Goal: Transaction & Acquisition: Download file/media

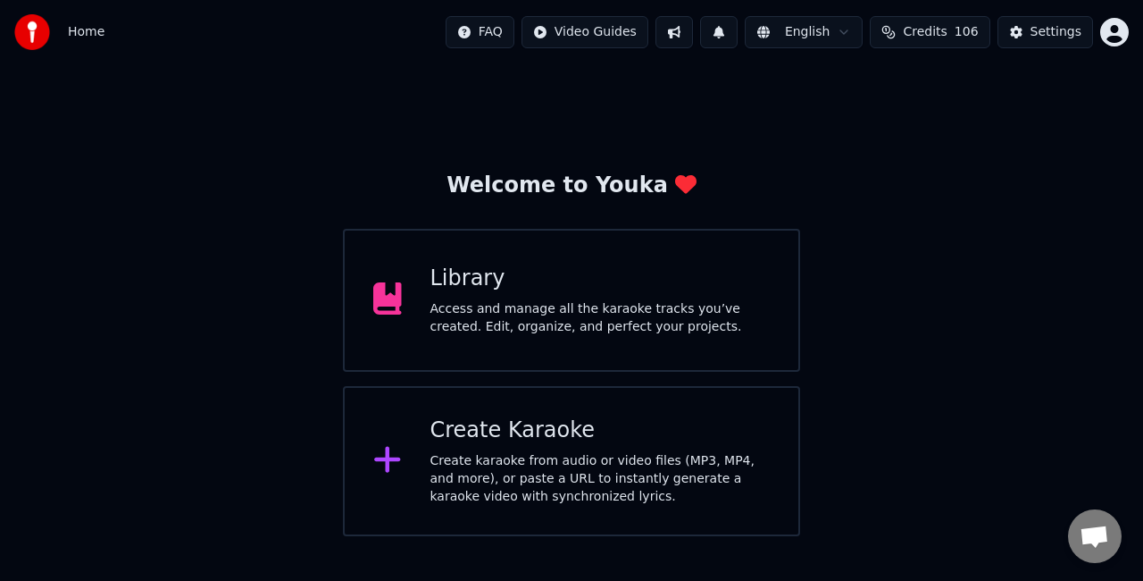
click at [620, 348] on div "Library Access and manage all the karaoke tracks you’ve created. Edit, organize…" at bounding box center [571, 300] width 457 height 143
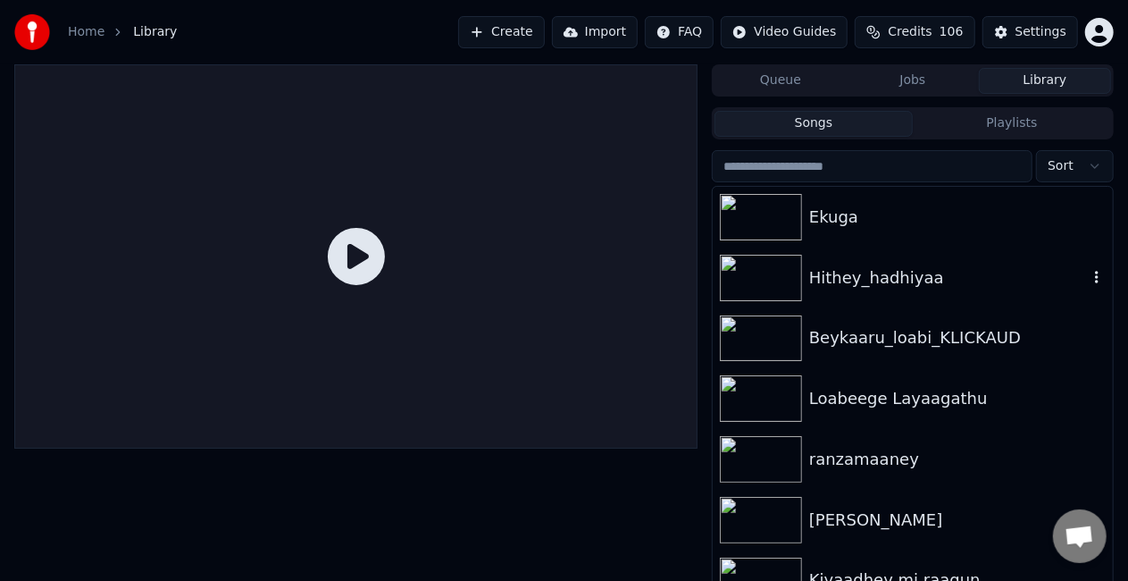
click at [806, 277] on div at bounding box center [764, 278] width 89 height 46
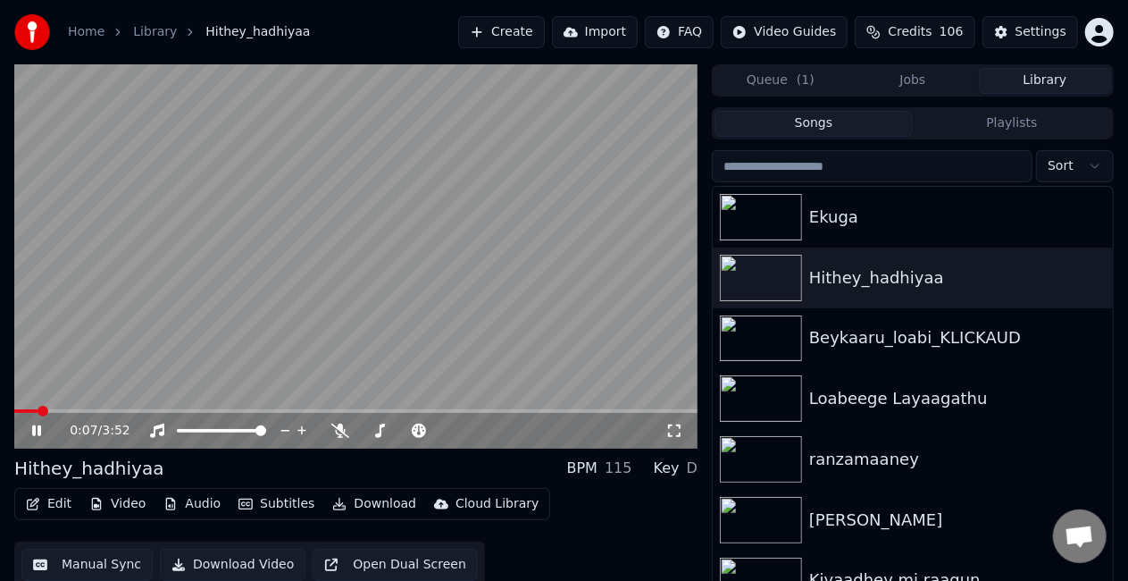
click at [125, 280] on video at bounding box center [355, 256] width 683 height 384
click at [125, 275] on video at bounding box center [355, 256] width 683 height 384
click at [52, 502] on button "Edit" at bounding box center [49, 503] width 60 height 25
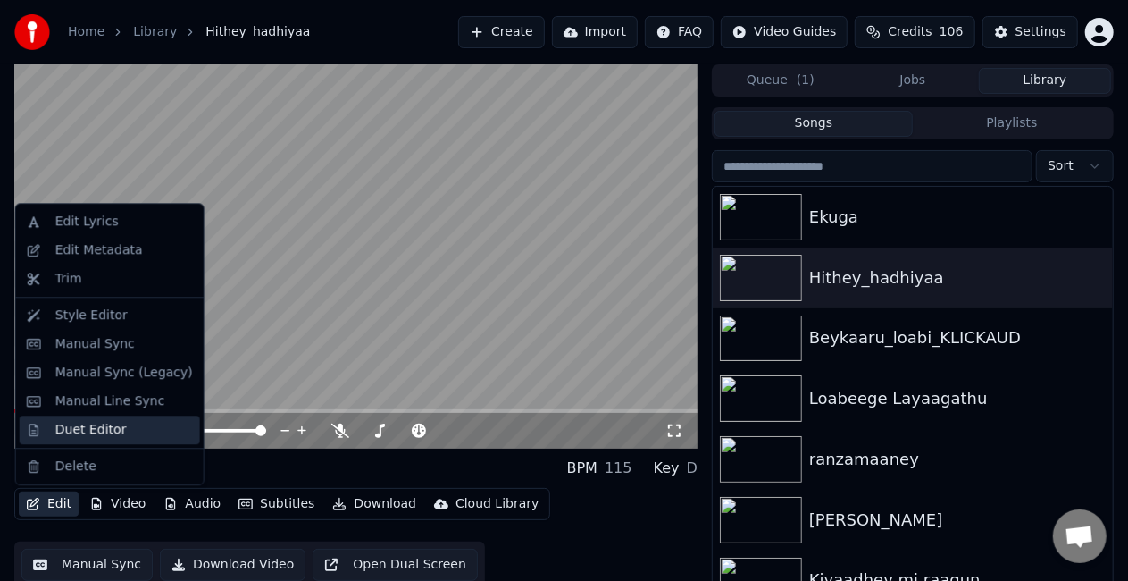
click at [86, 427] on div "Duet Editor" at bounding box center [90, 430] width 71 height 18
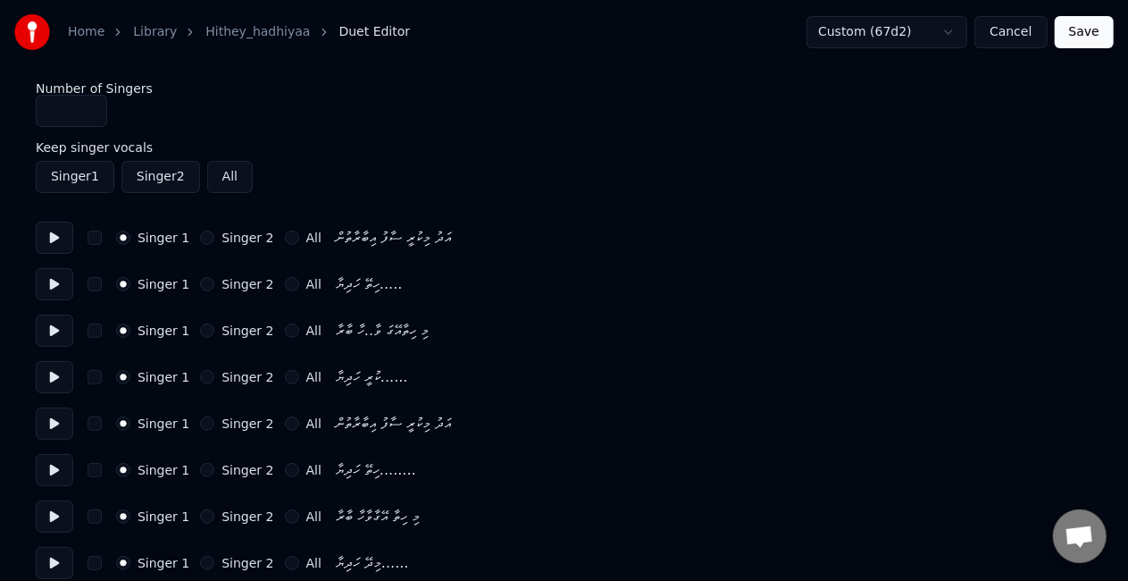
click at [200, 328] on button "Singer 2" at bounding box center [207, 330] width 14 height 14
click at [200, 374] on button "Singer 2" at bounding box center [207, 377] width 14 height 14
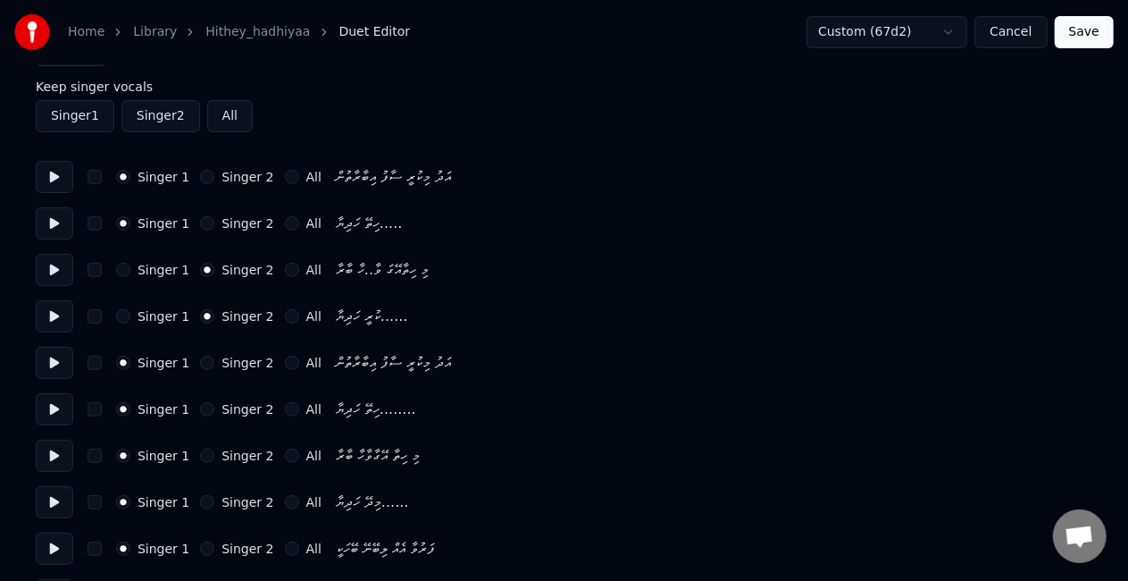
scroll to position [89, 0]
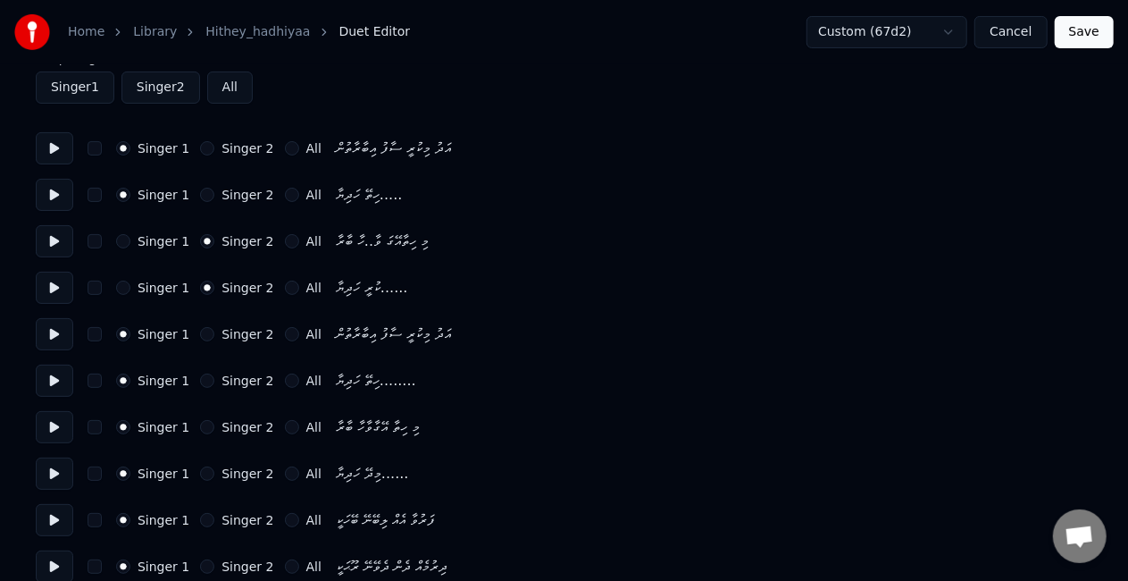
click at [120, 238] on button "Singer 1" at bounding box center [123, 241] width 14 height 14
click at [118, 279] on div "Singer 1 Singer 2 All ކުރީ ހަދިޔާ......" at bounding box center [564, 288] width 1057 height 32
click at [118, 284] on button "Singer 1" at bounding box center [123, 287] width 14 height 14
click at [200, 332] on button "Singer 2" at bounding box center [207, 334] width 14 height 14
click at [200, 377] on button "Singer 2" at bounding box center [207, 380] width 14 height 14
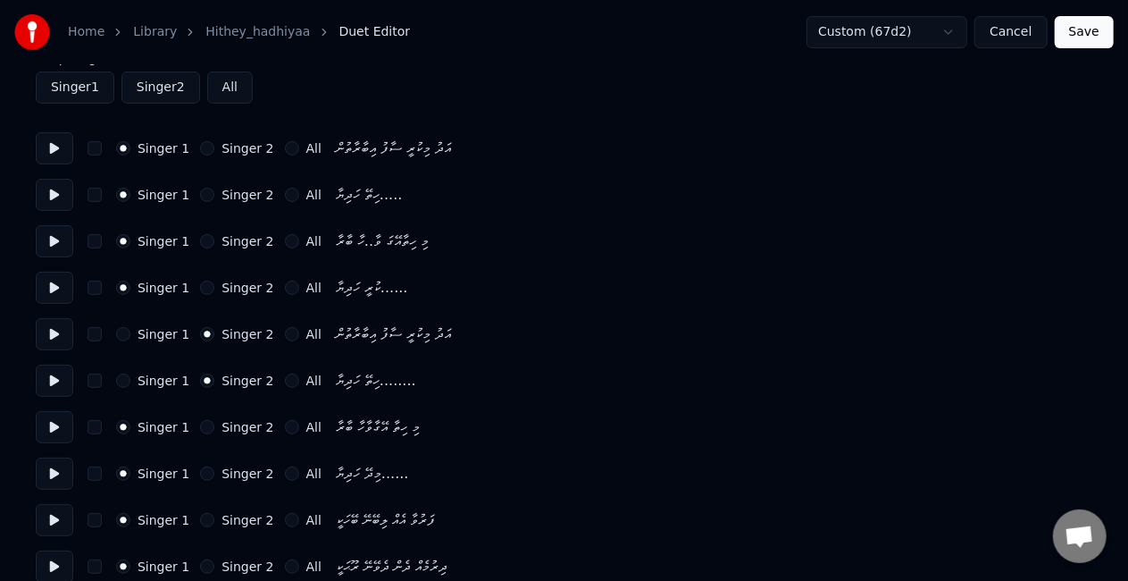
click at [200, 423] on button "Singer 2" at bounding box center [207, 427] width 14 height 14
click at [200, 468] on button "Singer 2" at bounding box center [207, 473] width 14 height 14
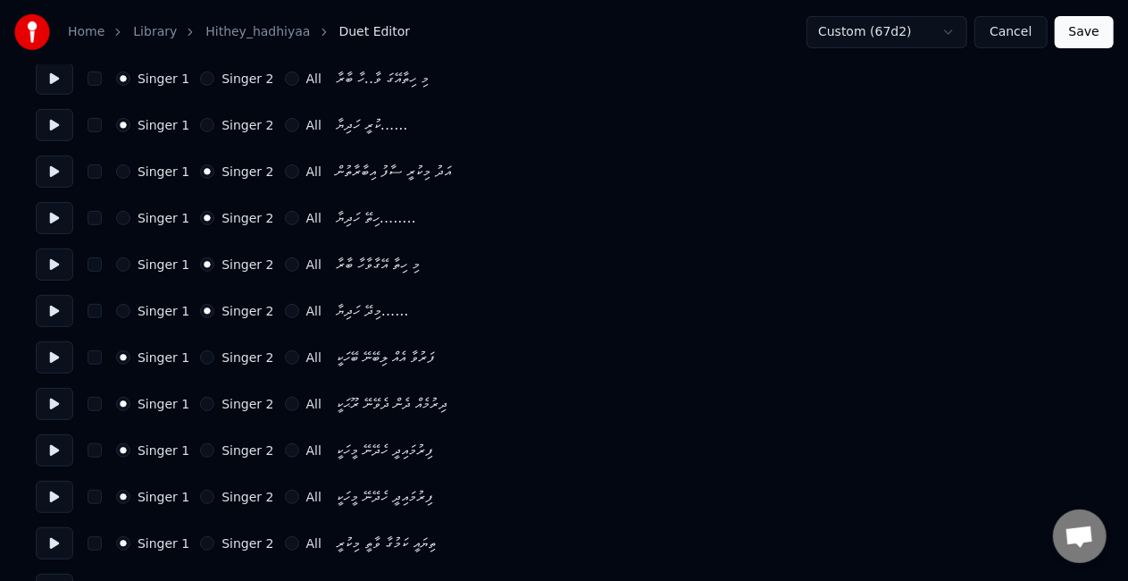
scroll to position [268, 0]
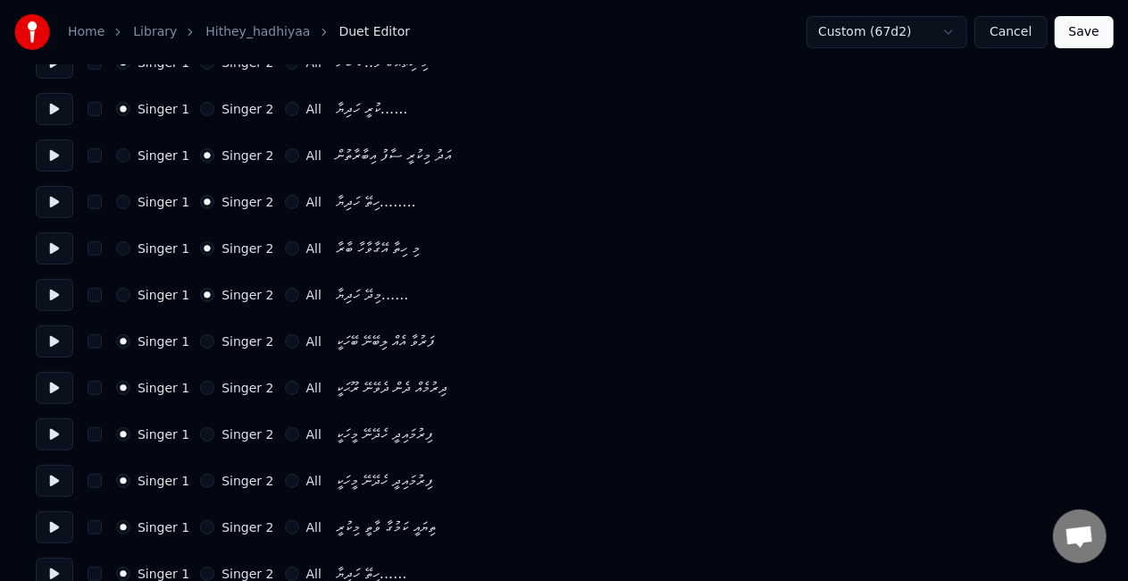
click at [200, 436] on button "Singer 2" at bounding box center [207, 434] width 14 height 14
click at [200, 477] on button "Singer 2" at bounding box center [207, 480] width 14 height 14
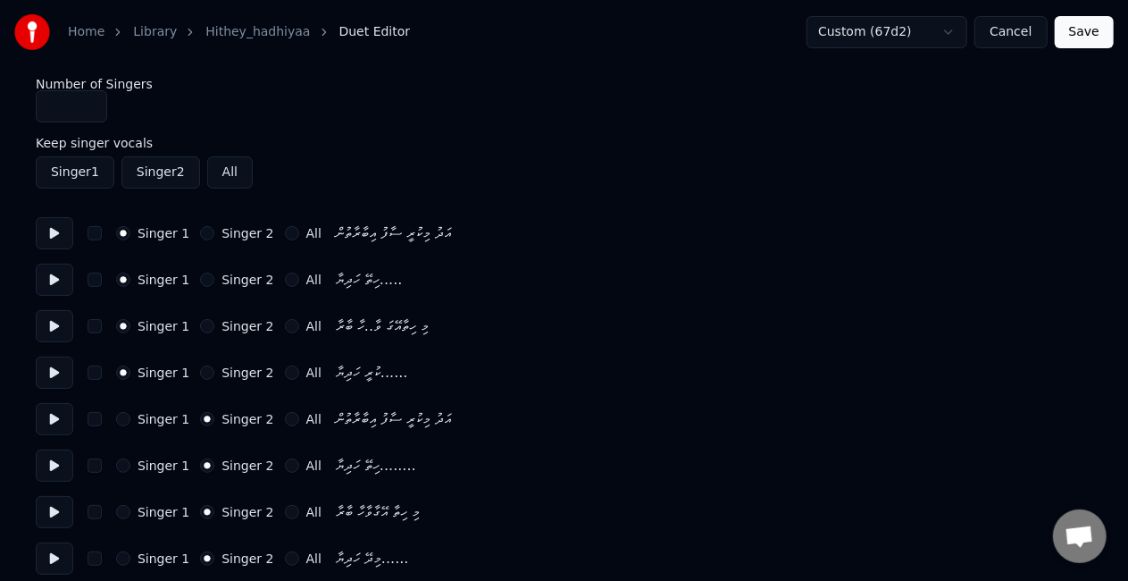
scroll to position [0, 0]
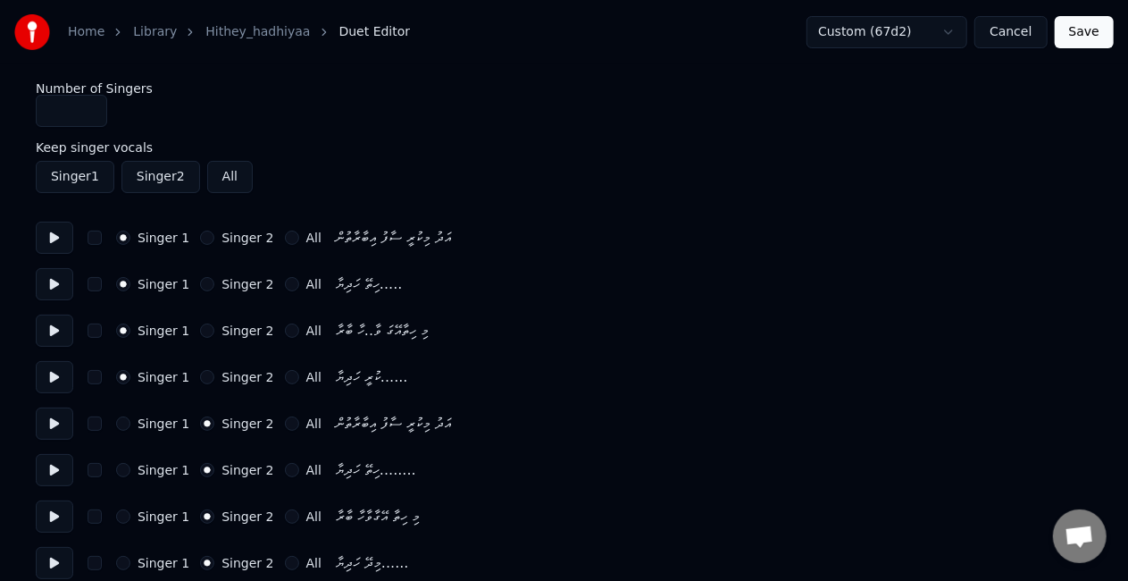
type input "*"
click at [90, 104] on input "*" at bounding box center [71, 111] width 71 height 32
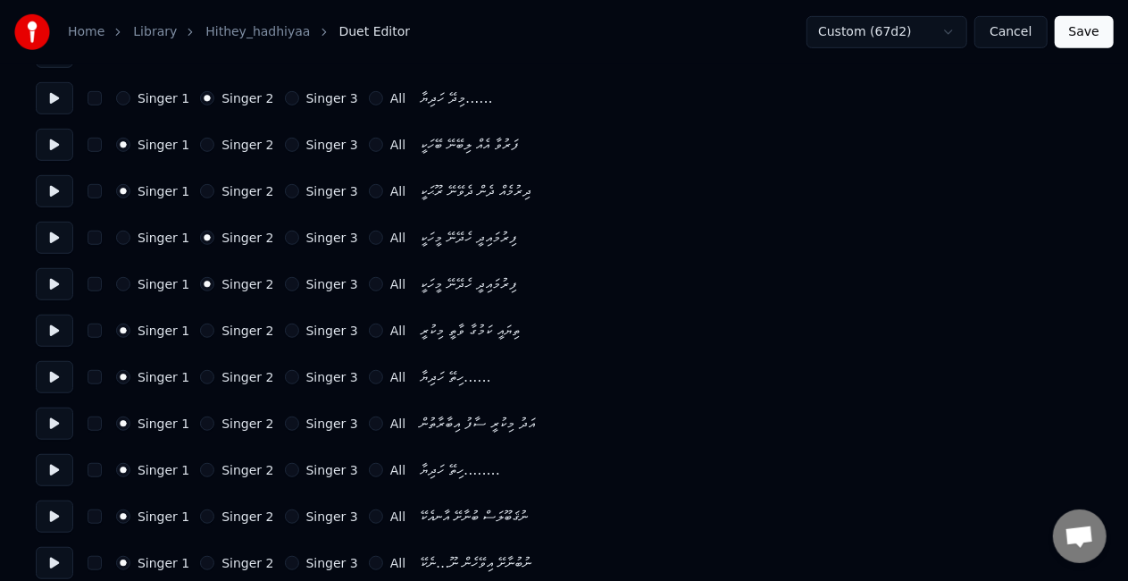
scroll to position [447, 0]
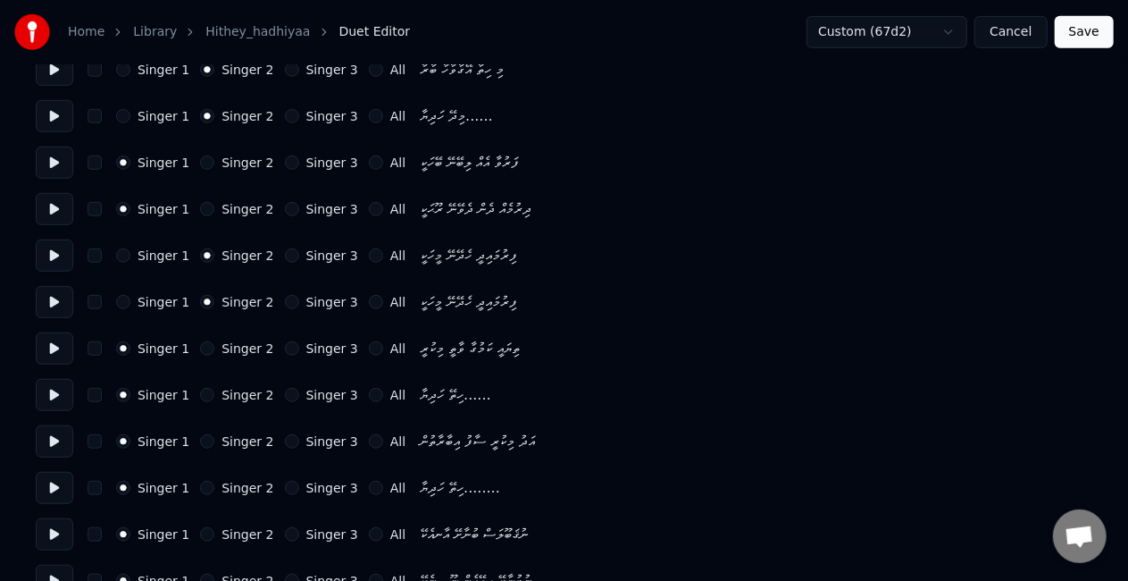
click at [285, 343] on button "Singer 3" at bounding box center [292, 348] width 14 height 14
click at [121, 349] on button "Singer 1" at bounding box center [123, 348] width 14 height 14
click at [285, 441] on button "Singer 3" at bounding box center [292, 441] width 14 height 14
click at [285, 487] on button "Singer 3" at bounding box center [292, 488] width 14 height 14
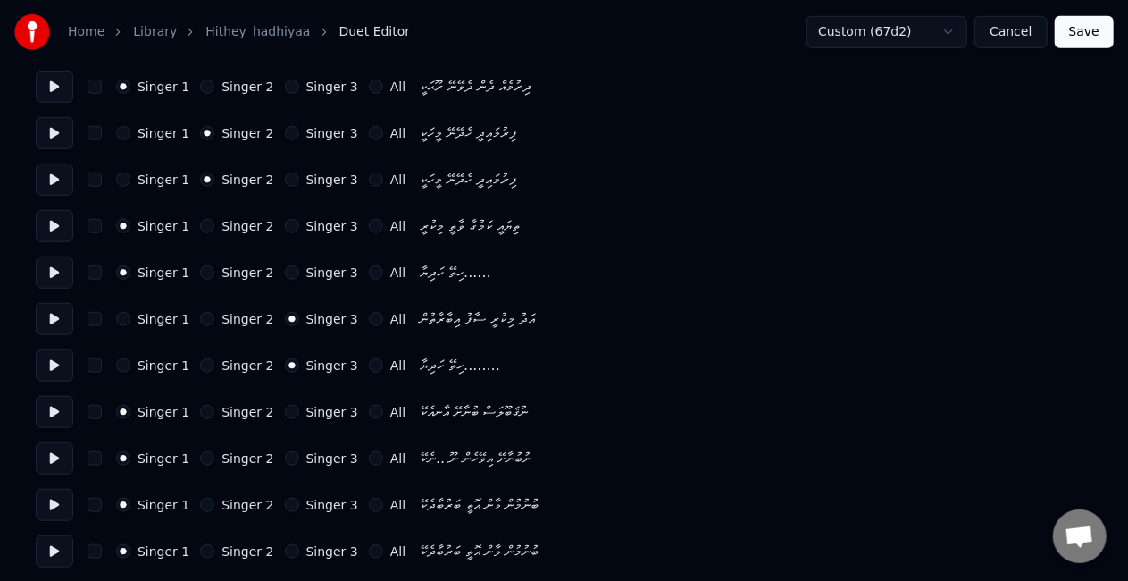
scroll to position [625, 0]
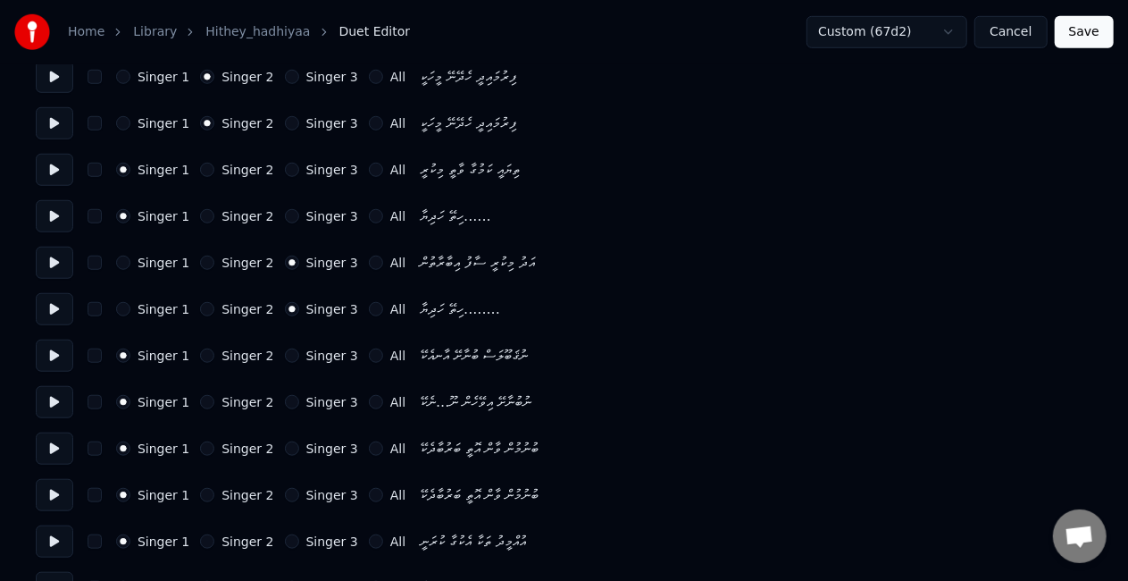
click at [200, 359] on button "Singer 2" at bounding box center [207, 355] width 14 height 14
click at [200, 401] on button "Singer 2" at bounding box center [207, 402] width 14 height 14
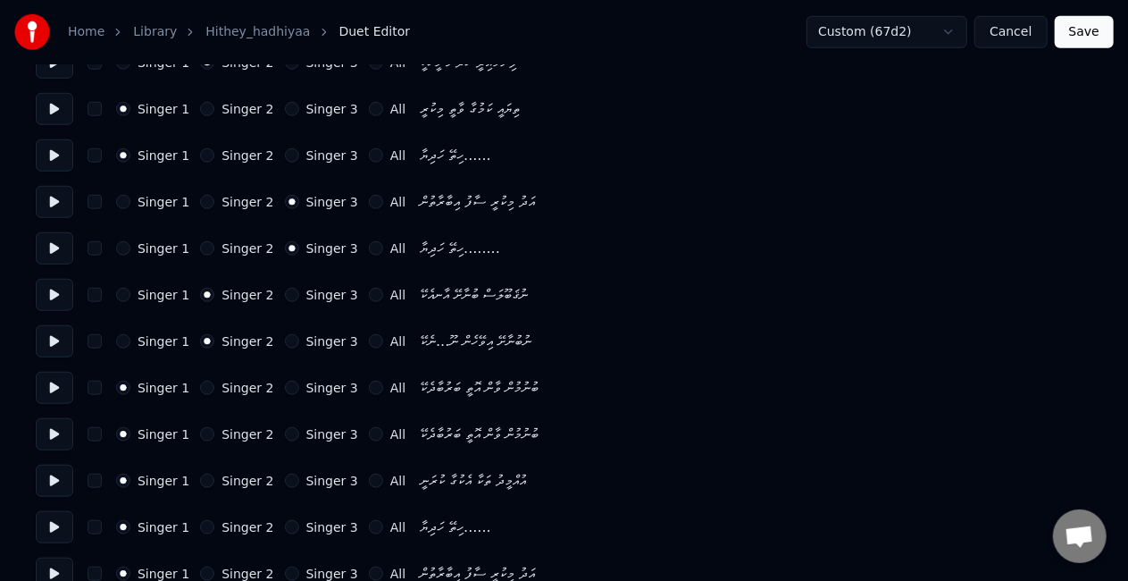
scroll to position [715, 0]
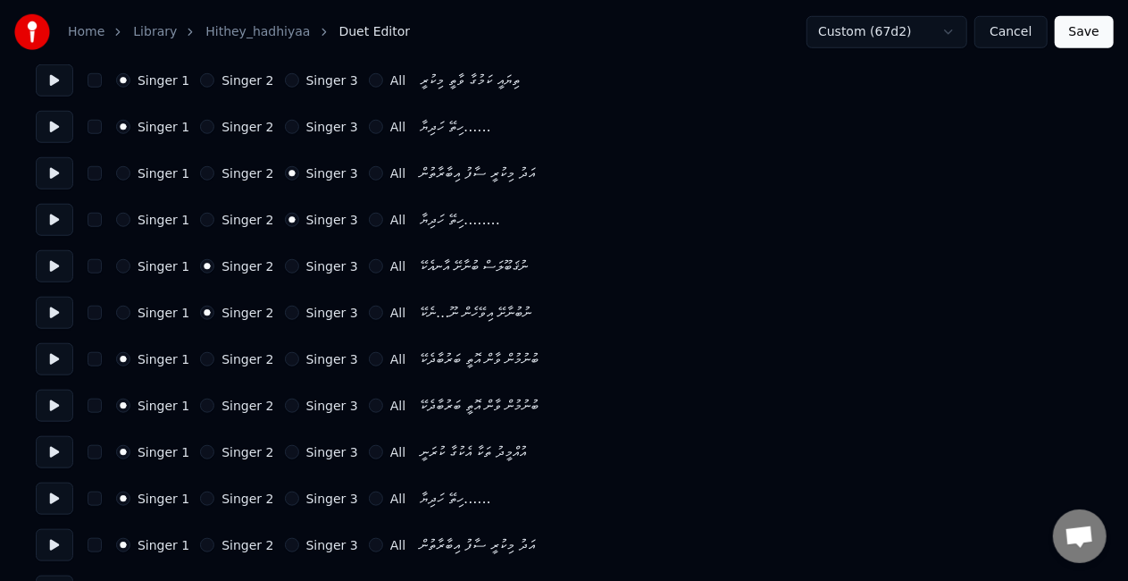
click at [200, 448] on button "Singer 2" at bounding box center [207, 452] width 14 height 14
click at [200, 495] on button "Singer 2" at bounding box center [207, 498] width 14 height 14
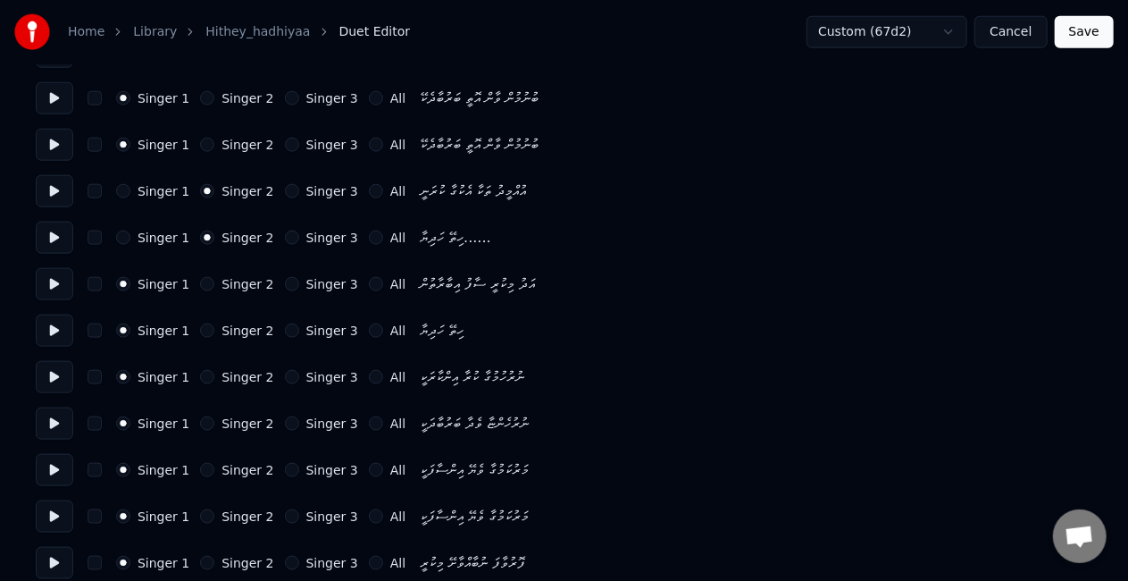
scroll to position [982, 0]
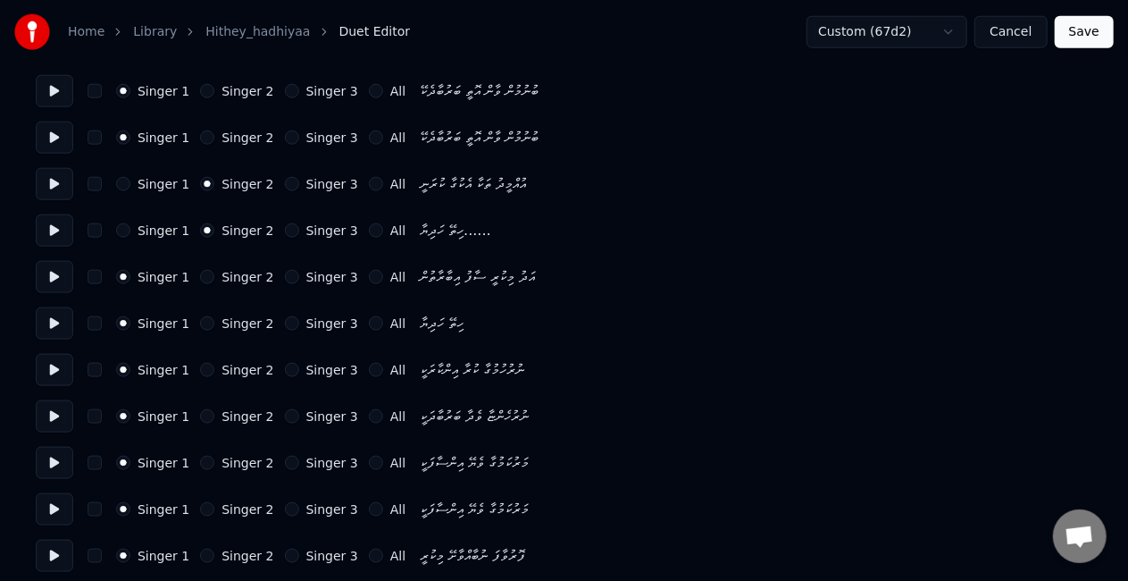
click at [285, 273] on button "Singer 3" at bounding box center [292, 277] width 14 height 14
click at [285, 322] on button "Singer 3" at bounding box center [292, 323] width 14 height 14
click at [201, 461] on button "Singer 2" at bounding box center [207, 462] width 14 height 14
click at [200, 507] on button "Singer 2" at bounding box center [207, 509] width 14 height 14
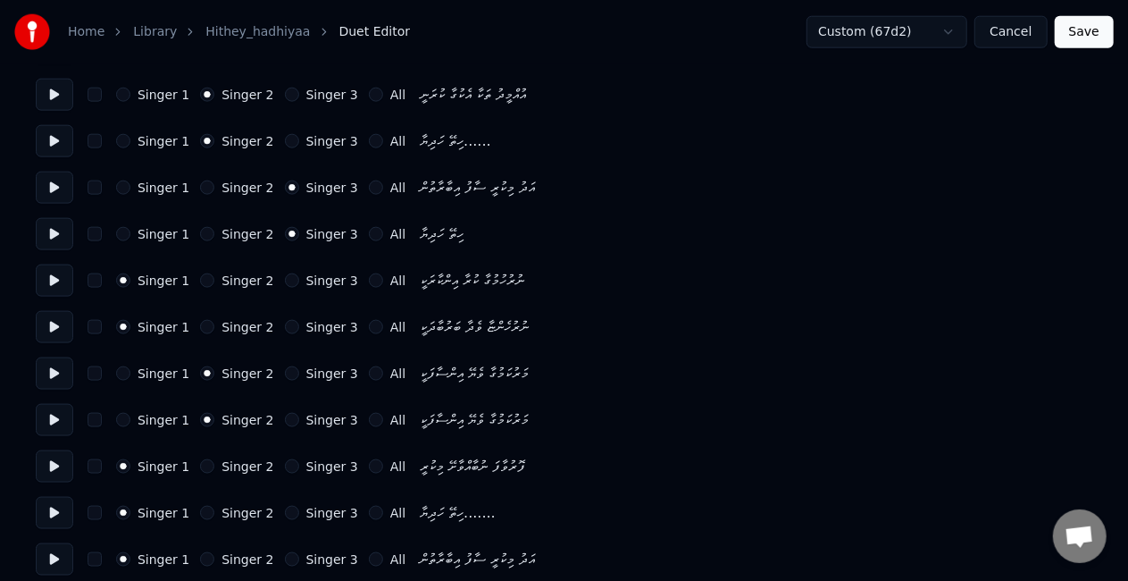
scroll to position [1131, 0]
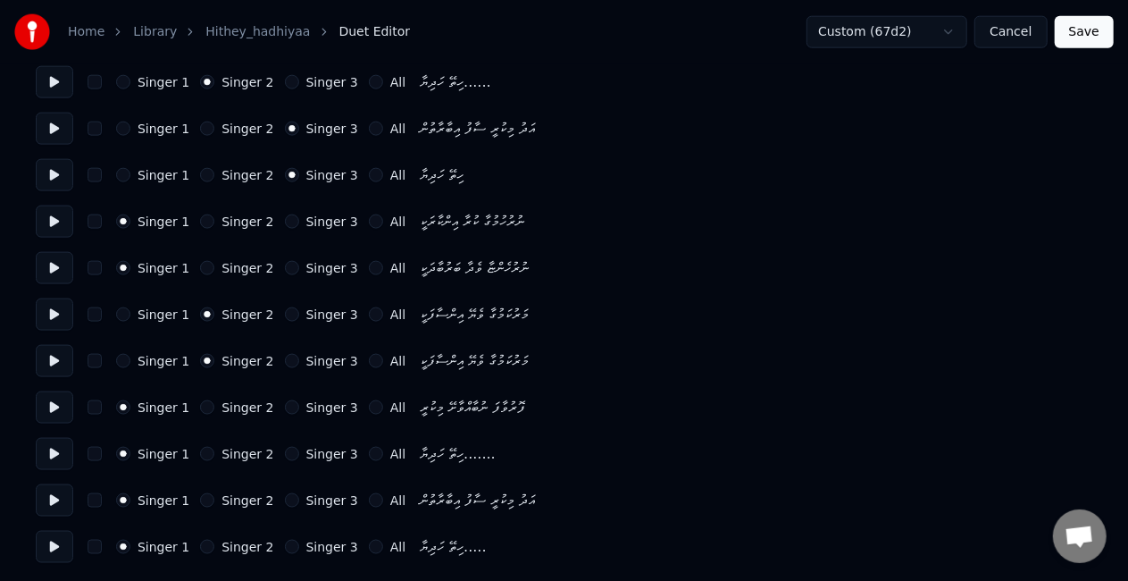
click at [285, 499] on button "Singer 3" at bounding box center [292, 500] width 14 height 14
drag, startPoint x: 277, startPoint y: 550, endPoint x: 286, endPoint y: 544, distance: 10.9
click at [285, 548] on button "Singer 3" at bounding box center [292, 546] width 14 height 14
click at [1073, 34] on button "Save" at bounding box center [1084, 32] width 59 height 32
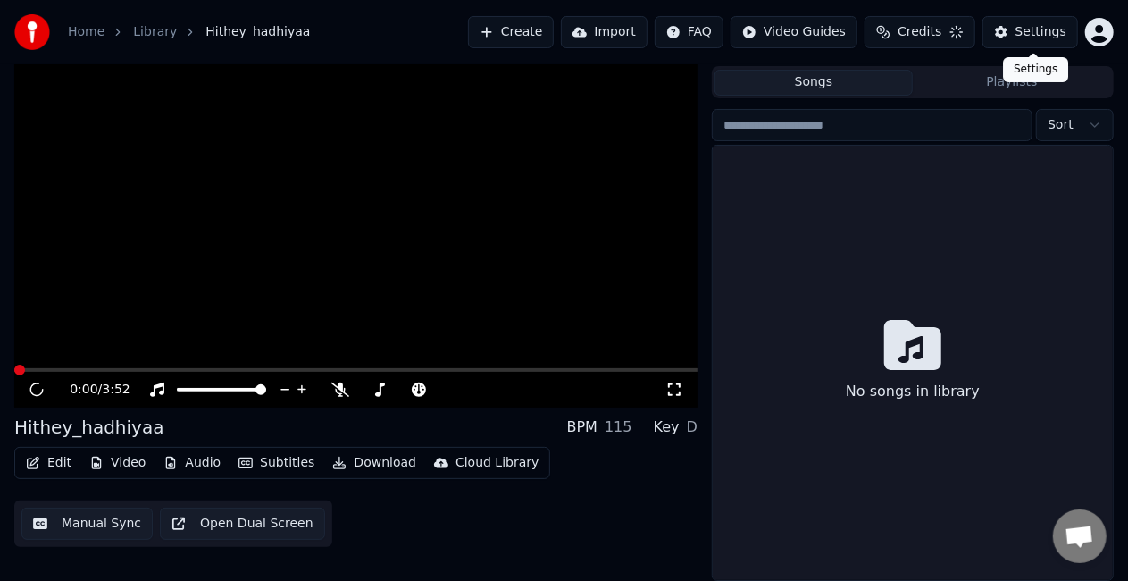
scroll to position [40, 0]
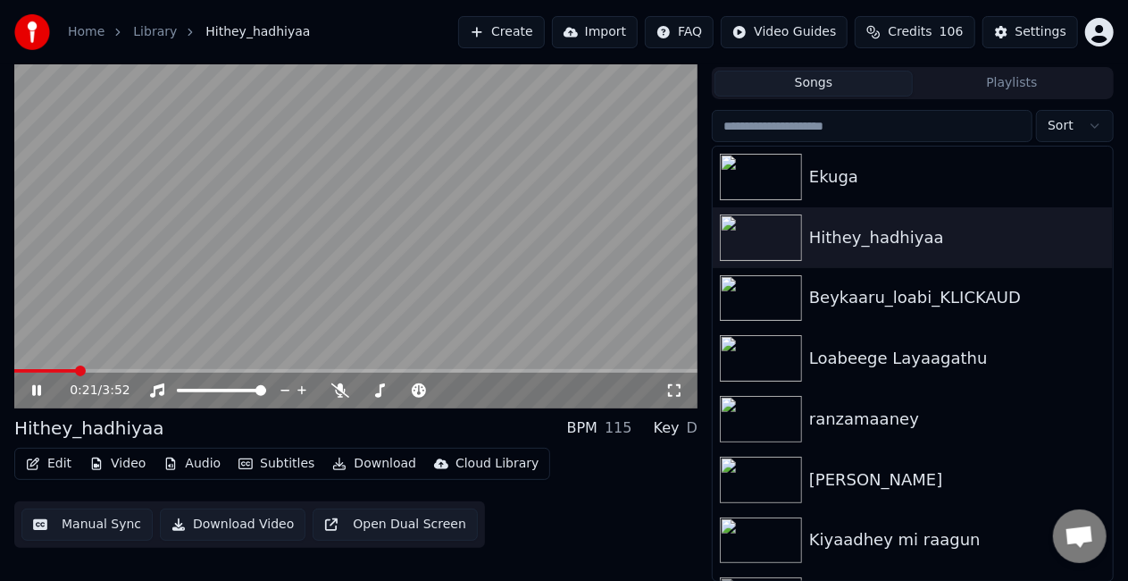
click at [77, 372] on span at bounding box center [355, 371] width 683 height 4
click at [212, 319] on video at bounding box center [355, 216] width 683 height 384
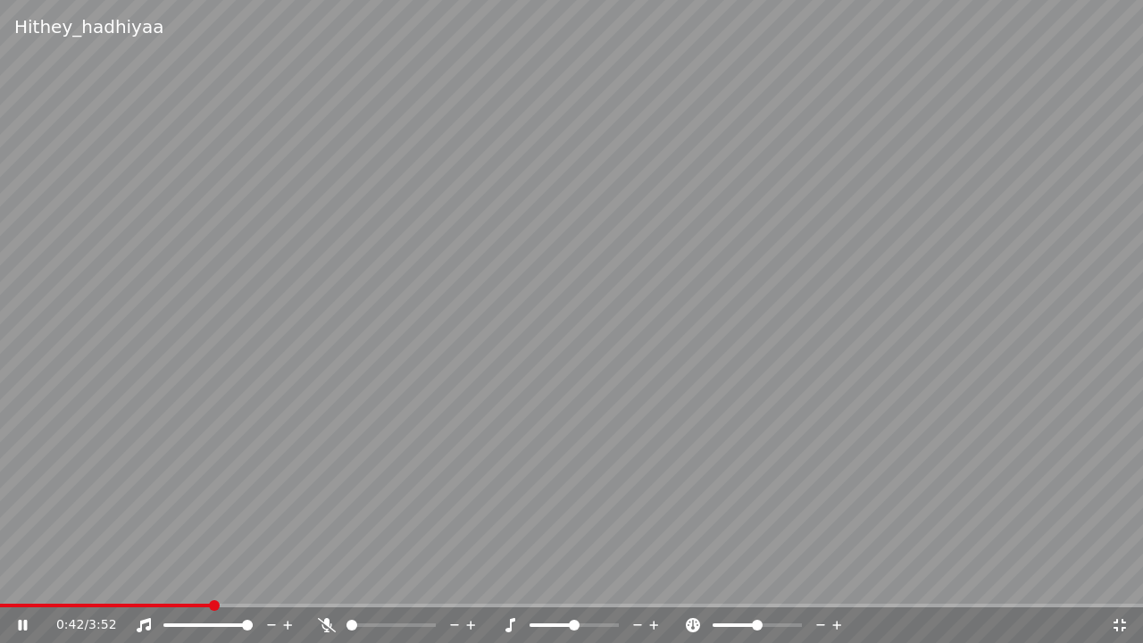
click at [291, 497] on video at bounding box center [571, 321] width 1143 height 643
click at [191, 580] on video at bounding box center [571, 321] width 1143 height 643
click at [400, 580] on div "1:16 / 3:52" at bounding box center [571, 625] width 1143 height 36
click at [405, 580] on span at bounding box center [571, 606] width 1143 height 4
click at [499, 541] on video at bounding box center [571, 321] width 1143 height 643
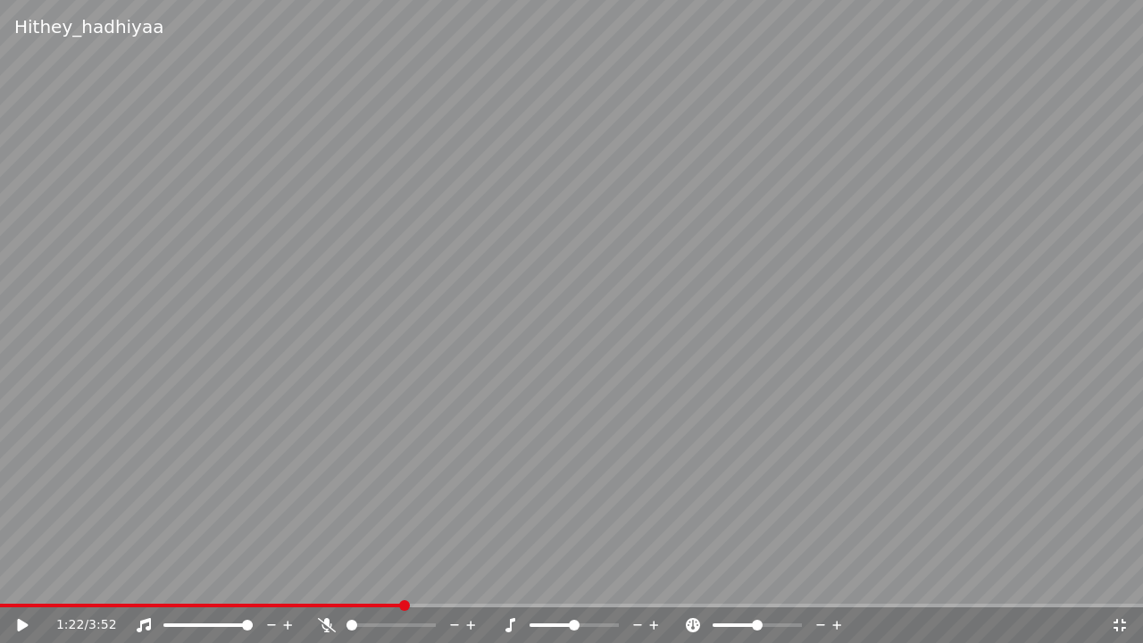
click at [499, 541] on video at bounding box center [571, 321] width 1143 height 643
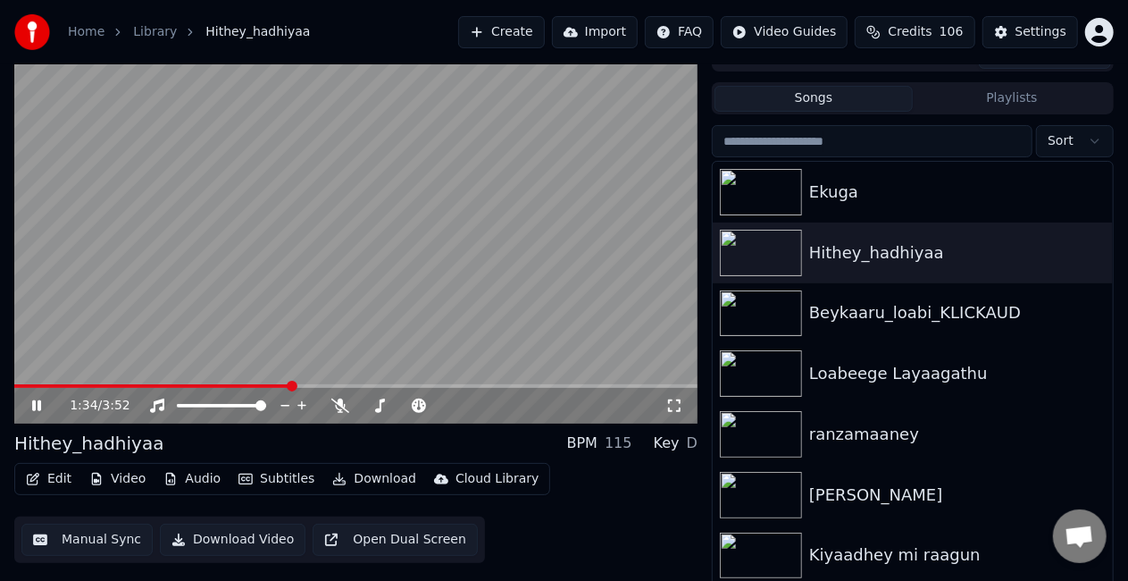
click at [267, 386] on span at bounding box center [152, 386] width 277 height 4
click at [670, 412] on icon at bounding box center [674, 405] width 13 height 13
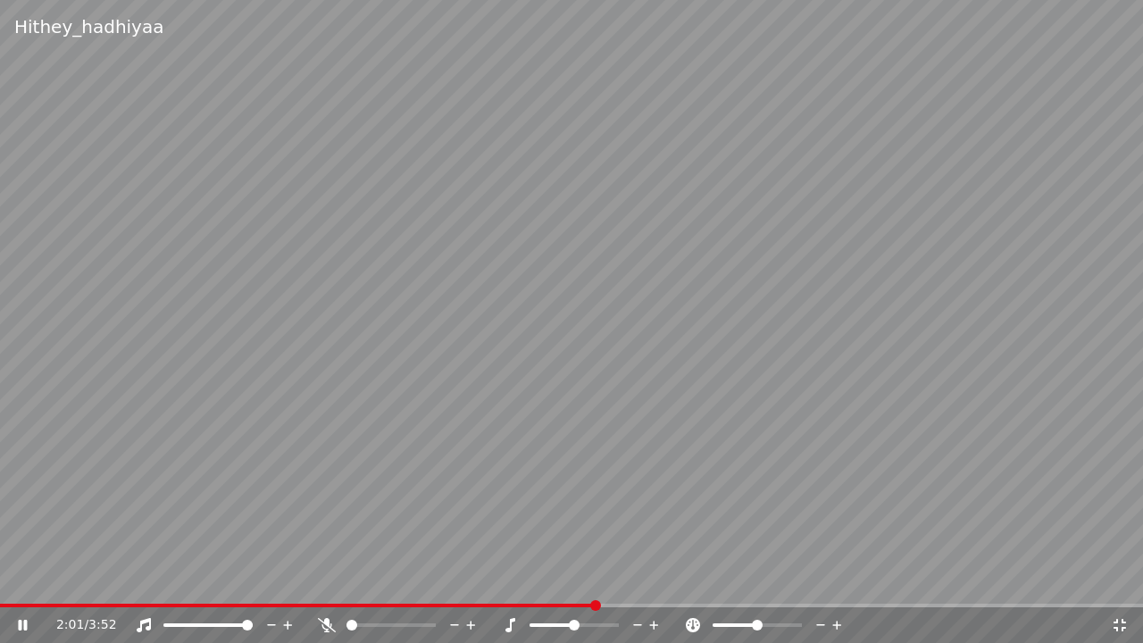
click at [246, 580] on span at bounding box center [298, 606] width 596 height 4
click at [184, 580] on video at bounding box center [571, 321] width 1143 height 643
click at [180, 580] on span at bounding box center [91, 606] width 182 height 4
click at [389, 489] on video at bounding box center [571, 321] width 1143 height 643
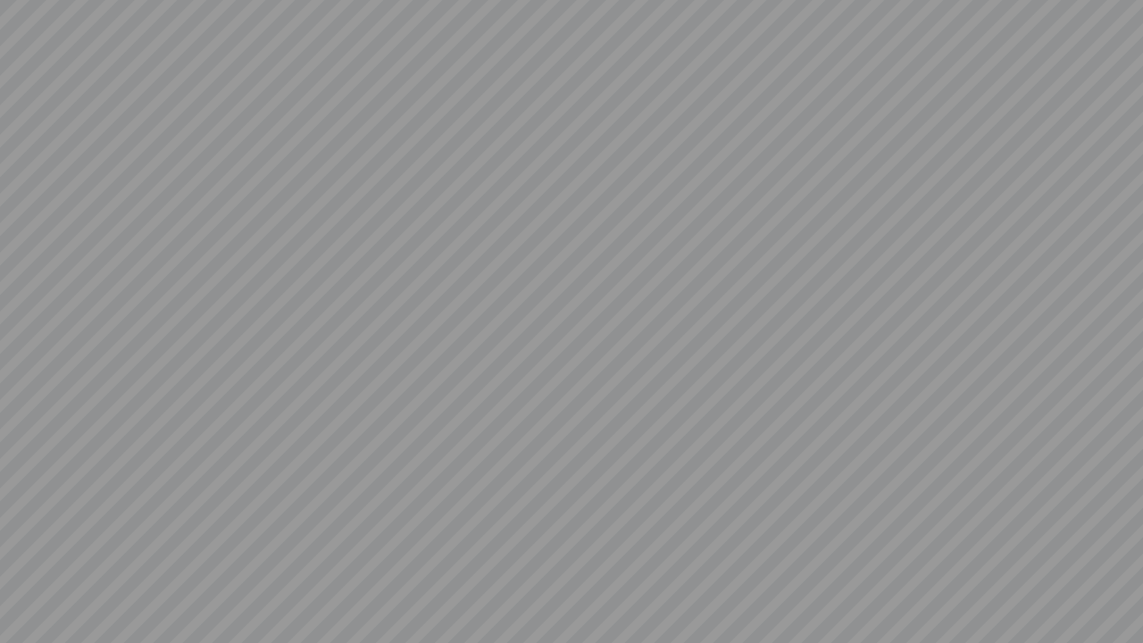
click at [571, 447] on video at bounding box center [571, 321] width 1143 height 643
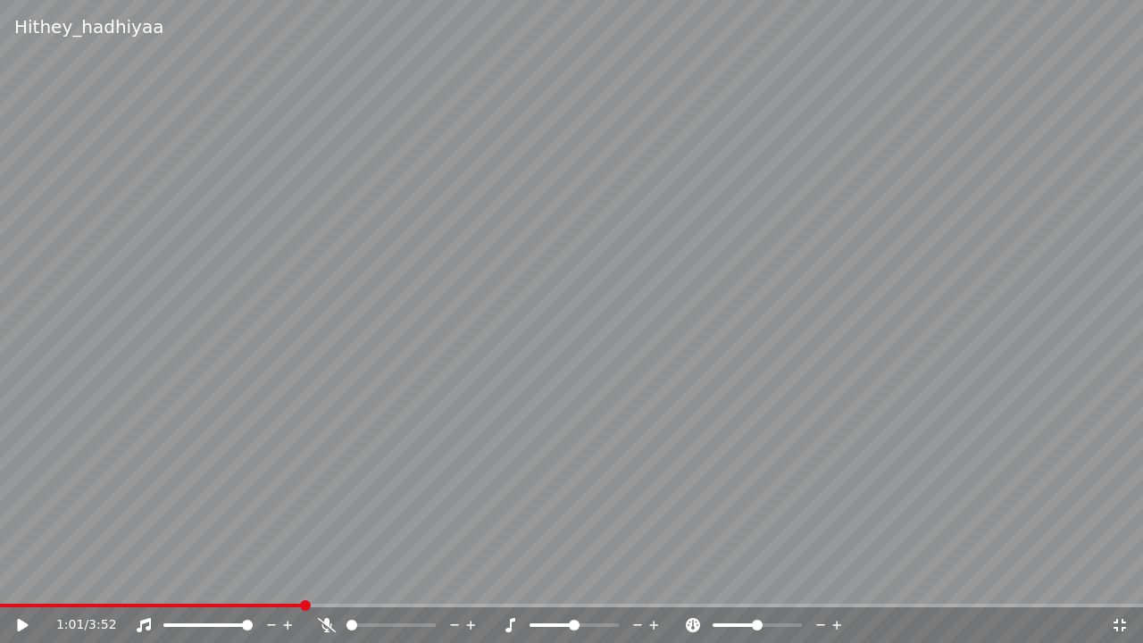
click at [1118, 580] on icon at bounding box center [1120, 625] width 18 height 14
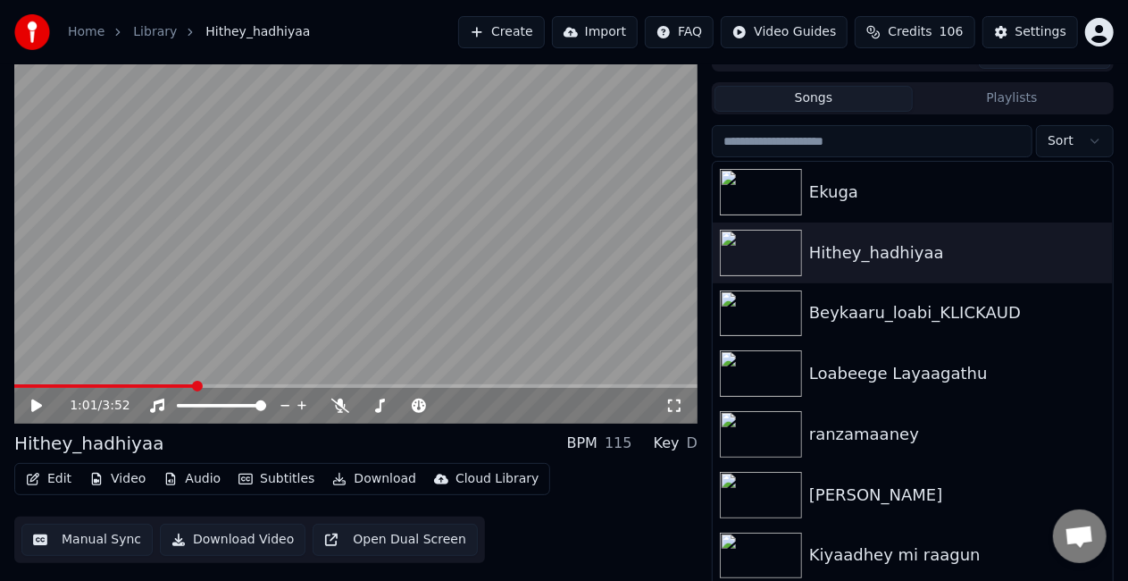
click at [75, 541] on button "Manual Sync" at bounding box center [86, 539] width 131 height 32
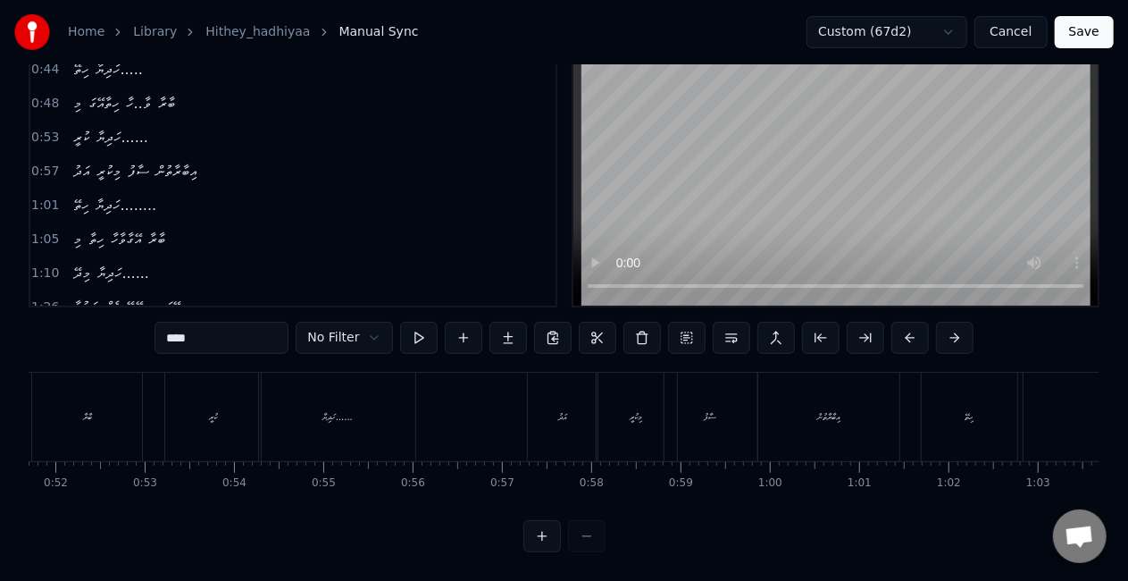
scroll to position [0, 4666]
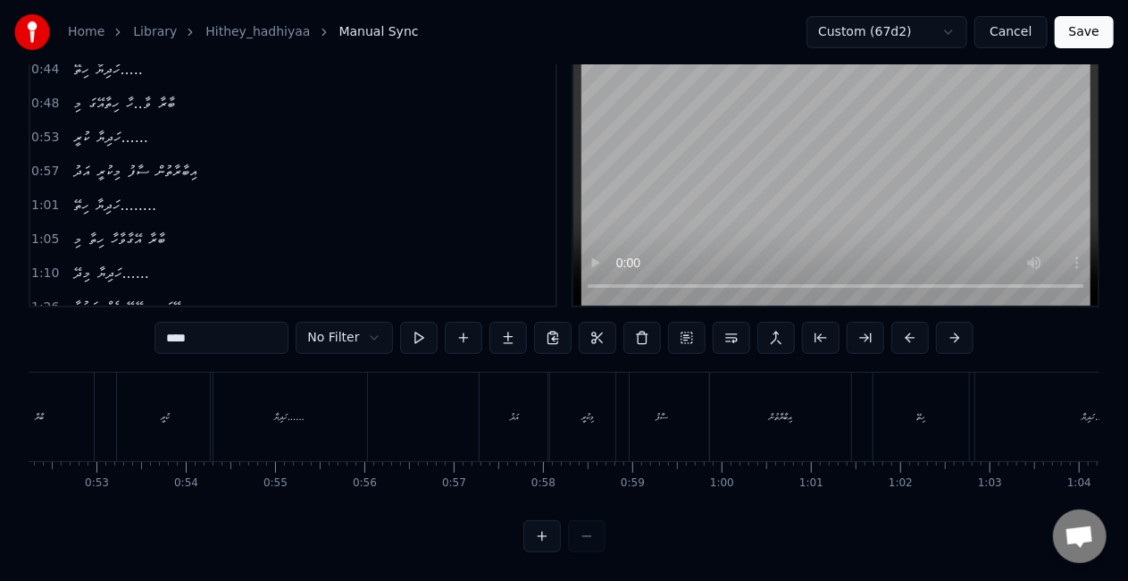
click at [518, 416] on div "އަދު" at bounding box center [515, 416] width 70 height 88
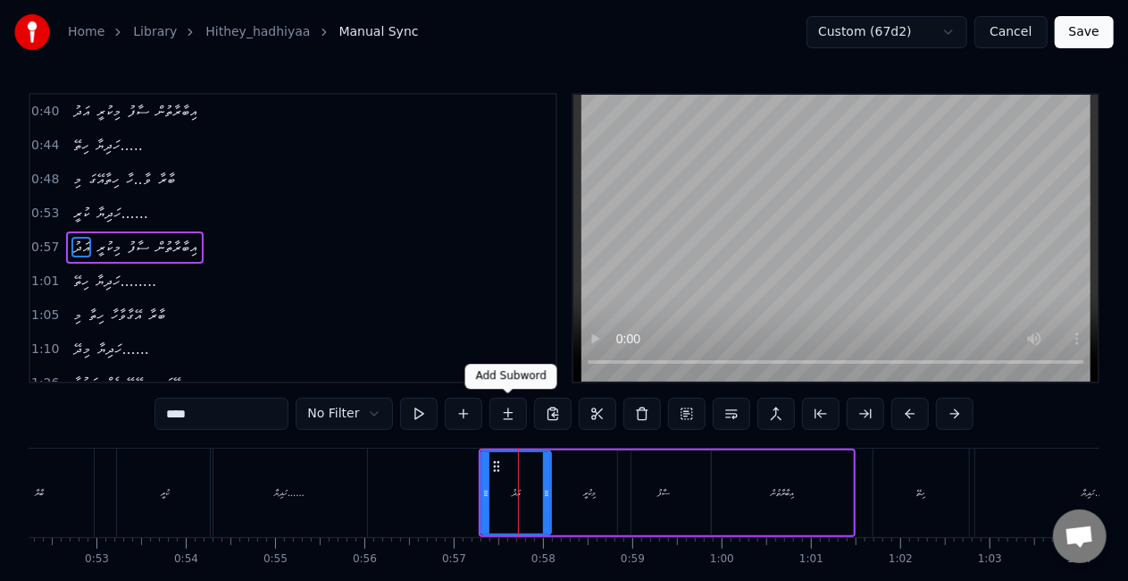
scroll to position [6, 0]
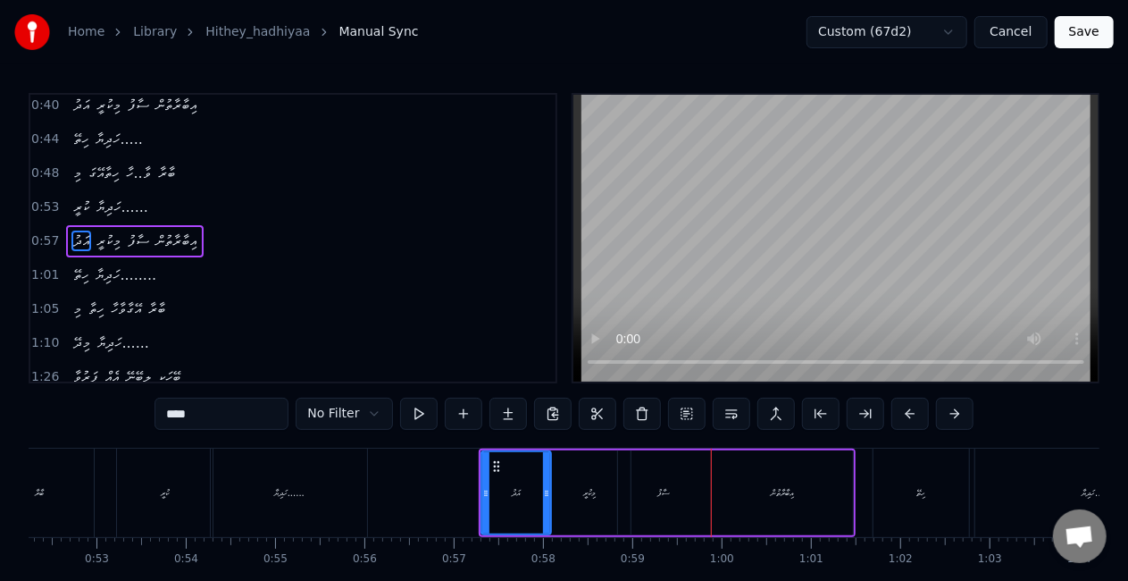
click at [642, 498] on div "ސާފު" at bounding box center [664, 492] width 93 height 85
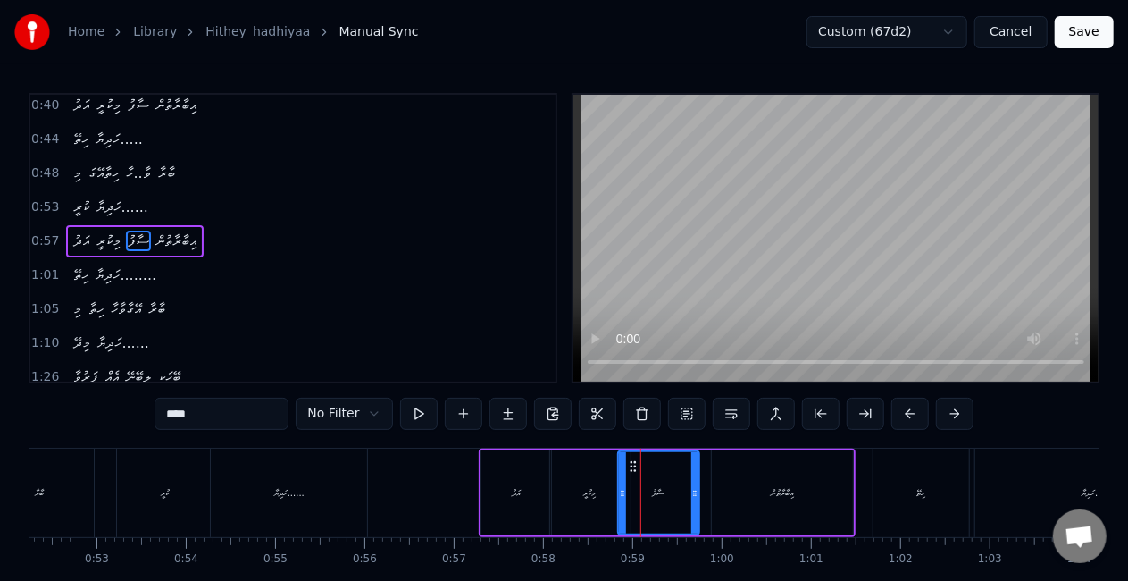
drag, startPoint x: 703, startPoint y: 497, endPoint x: 691, endPoint y: 488, distance: 15.2
click at [691, 488] on icon at bounding box center [694, 493] width 7 height 14
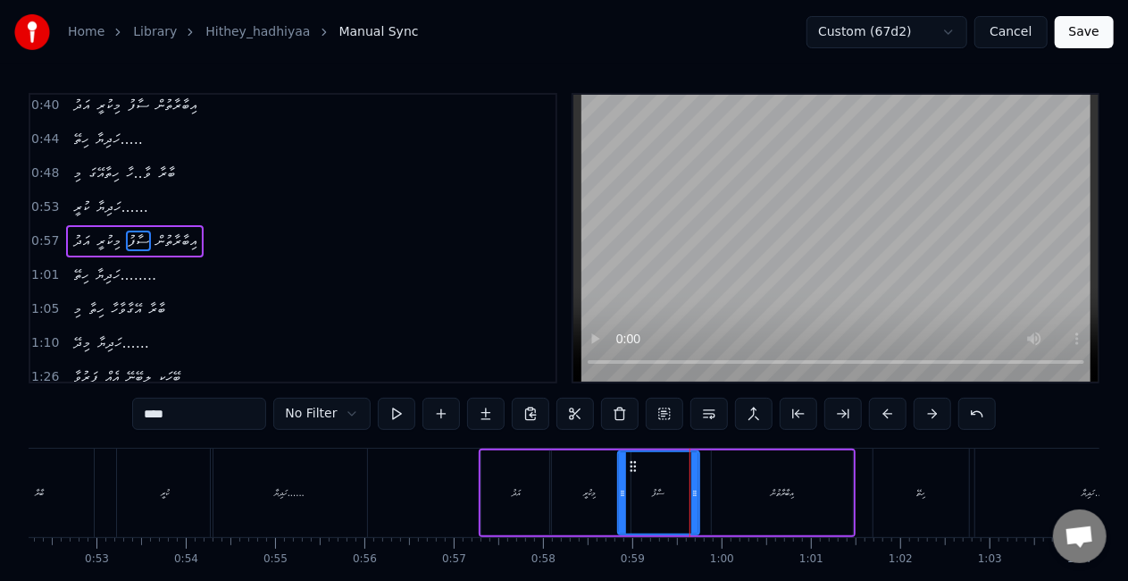
click at [507, 491] on div "އަދު" at bounding box center [516, 492] width 70 height 85
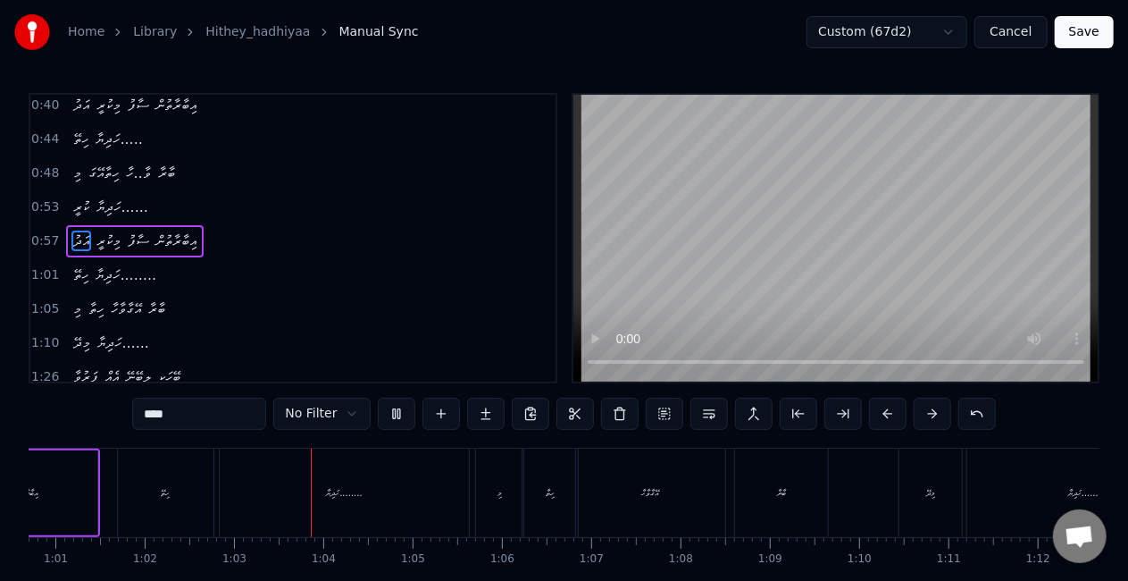
scroll to position [0, 5569]
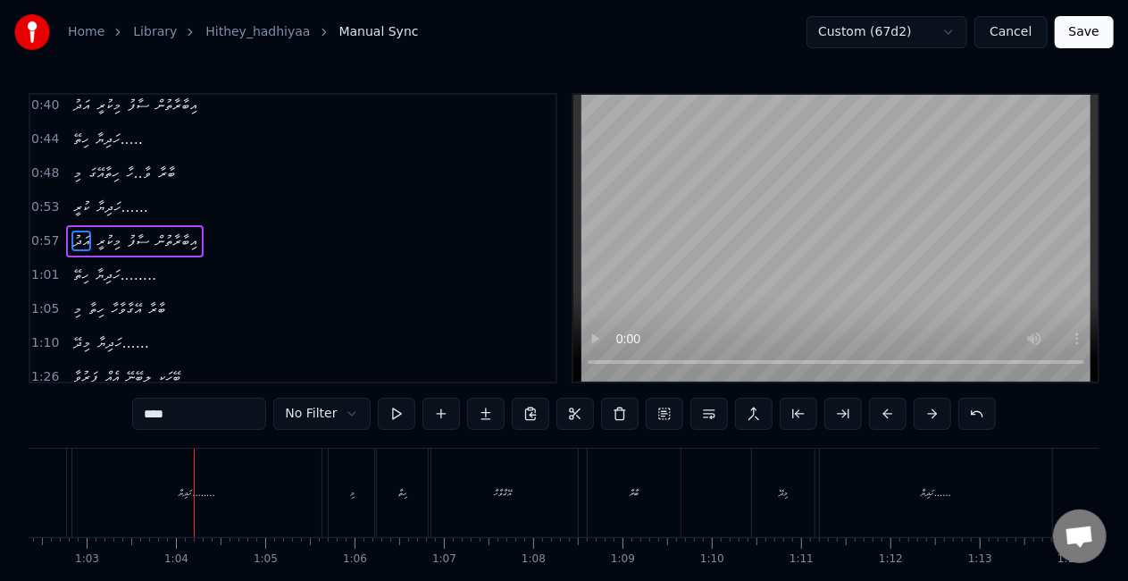
click at [201, 495] on div "ހަދިޔާ........" at bounding box center [197, 492] width 36 height 13
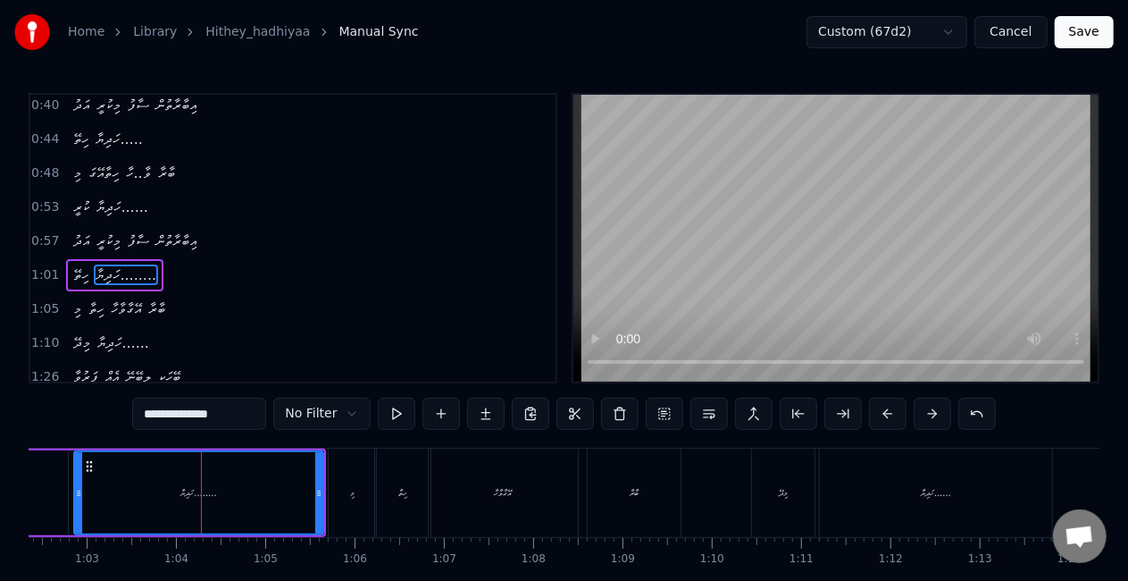
scroll to position [39, 0]
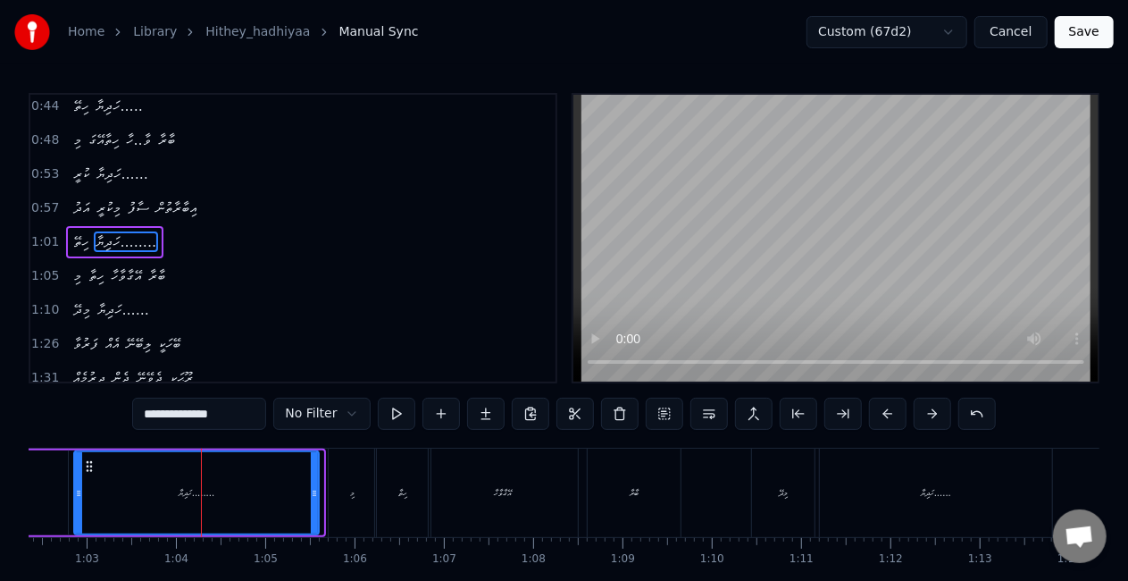
click at [314, 497] on icon at bounding box center [314, 493] width 7 height 14
click at [138, 494] on div "ހަދިޔާ........" at bounding box center [196, 492] width 243 height 81
click at [495, 497] on div "އޭގާވާހާ" at bounding box center [504, 492] width 18 height 13
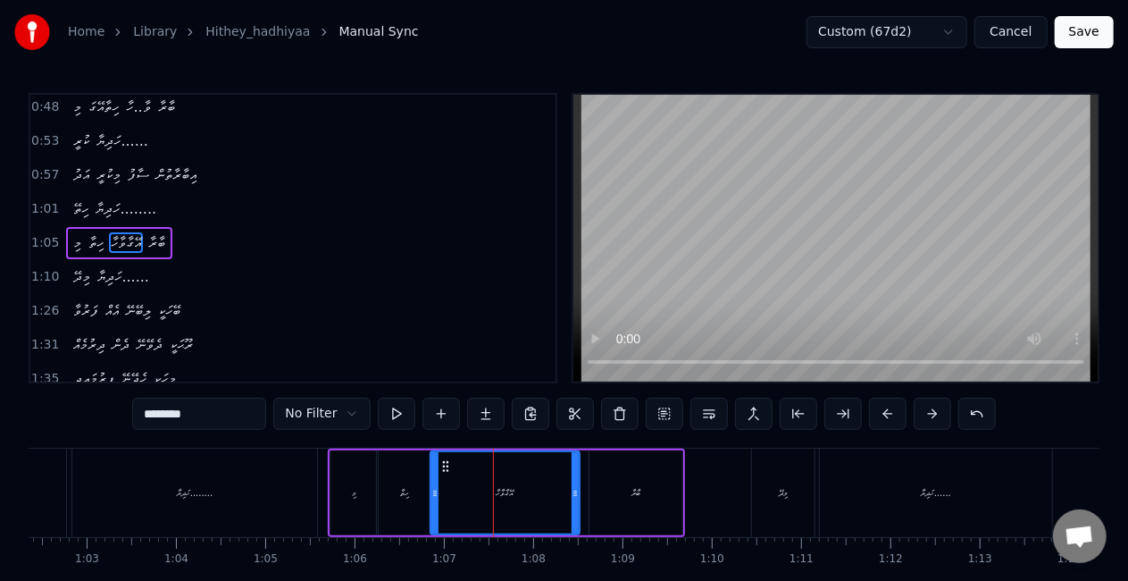
scroll to position [73, 0]
click at [761, 511] on div "މިދޭ" at bounding box center [783, 492] width 63 height 88
type input "****"
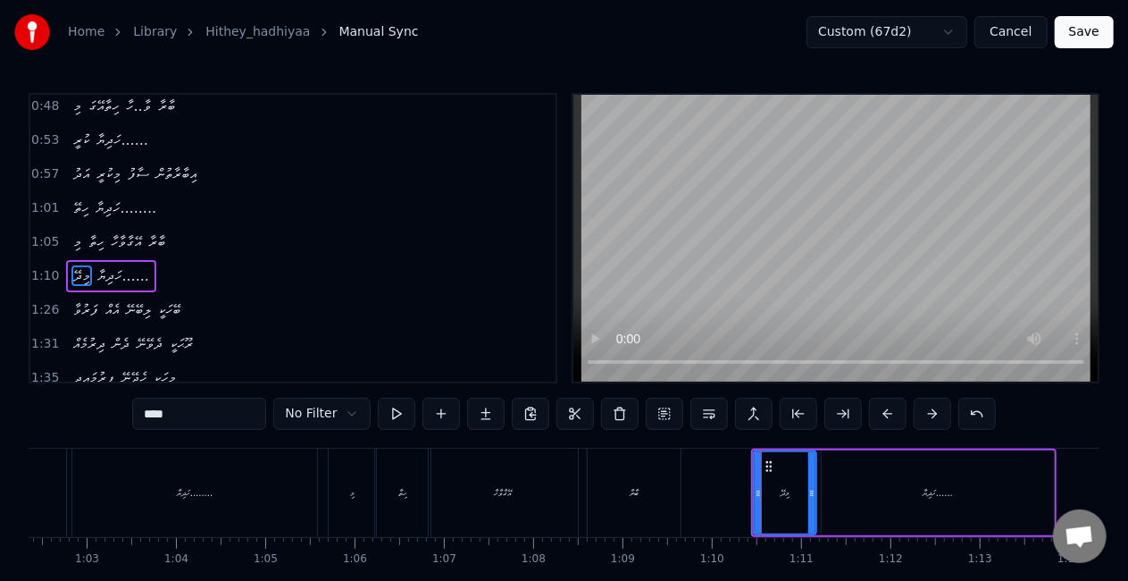
scroll to position [106, 0]
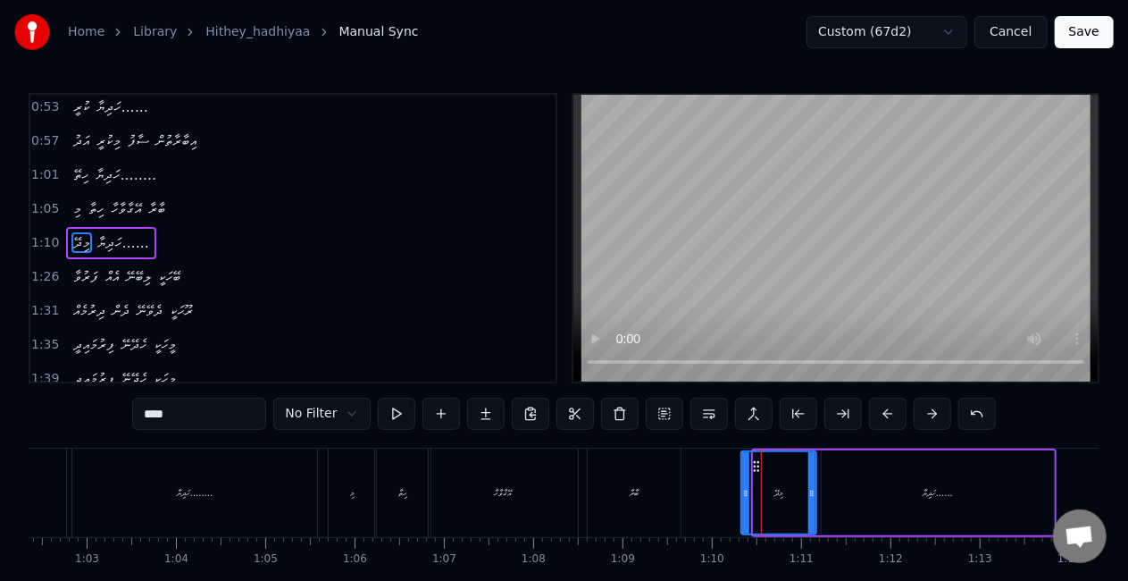
drag, startPoint x: 756, startPoint y: 501, endPoint x: 743, endPoint y: 497, distance: 13.0
click at [743, 497] on div at bounding box center [745, 492] width 7 height 81
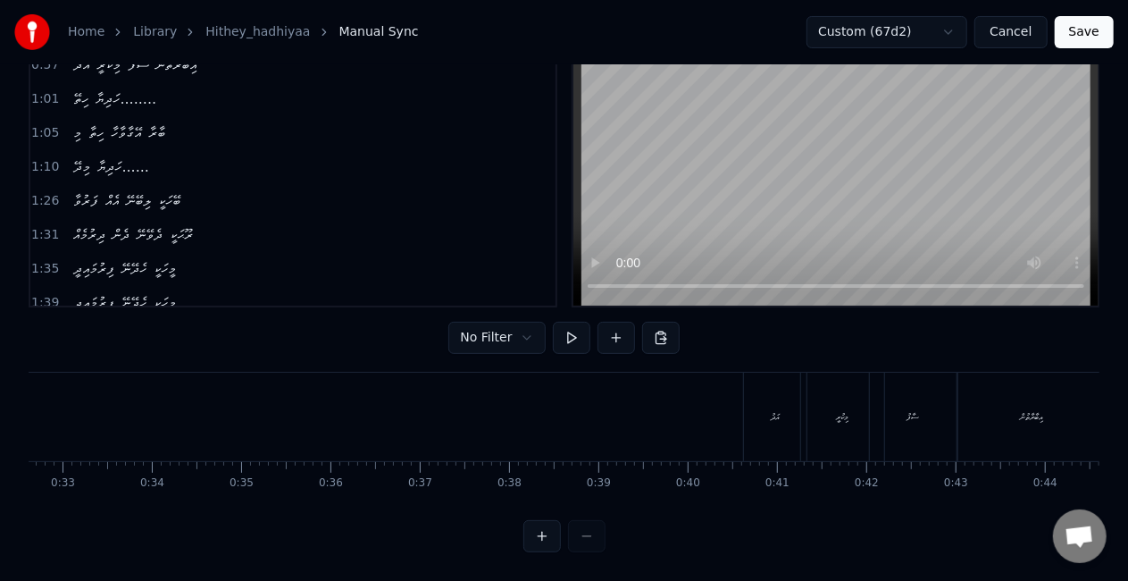
scroll to position [0, 2985]
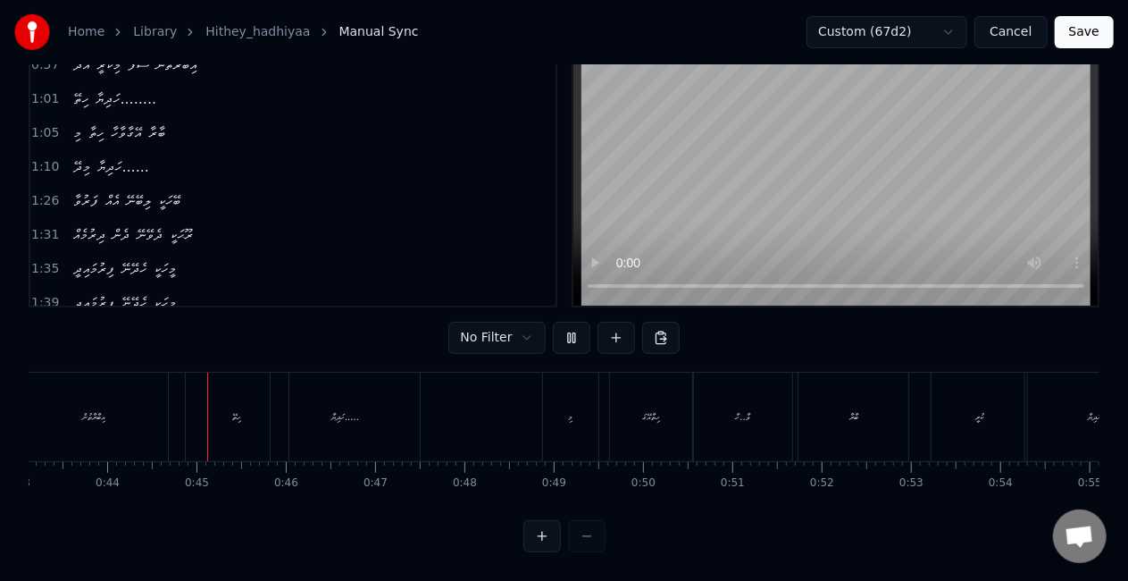
scroll to position [0, 3878]
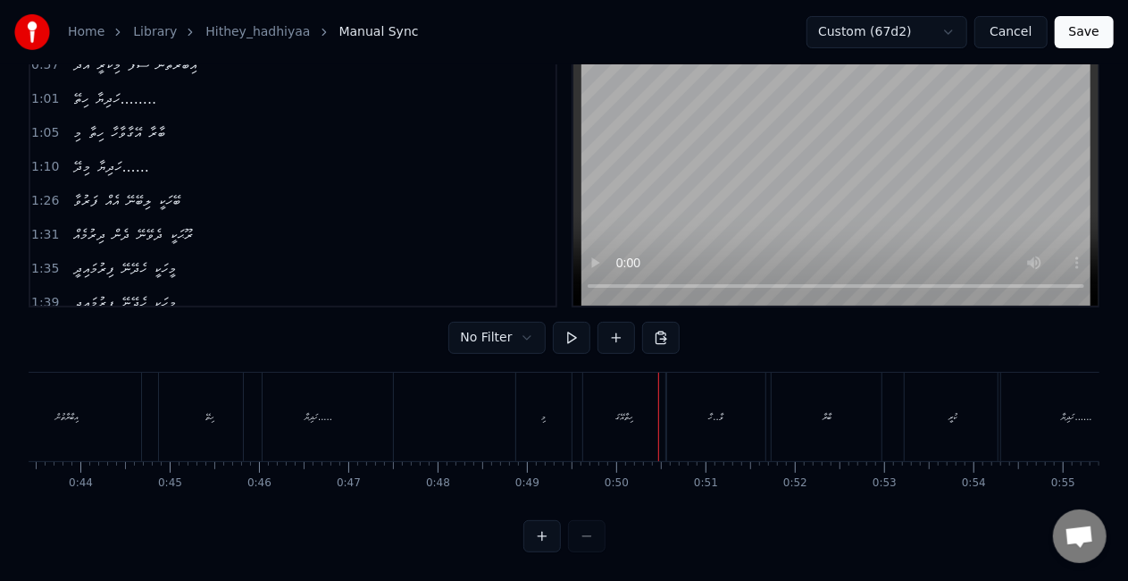
click at [633, 398] on div "ހިތާއޭގަ" at bounding box center [624, 416] width 82 height 88
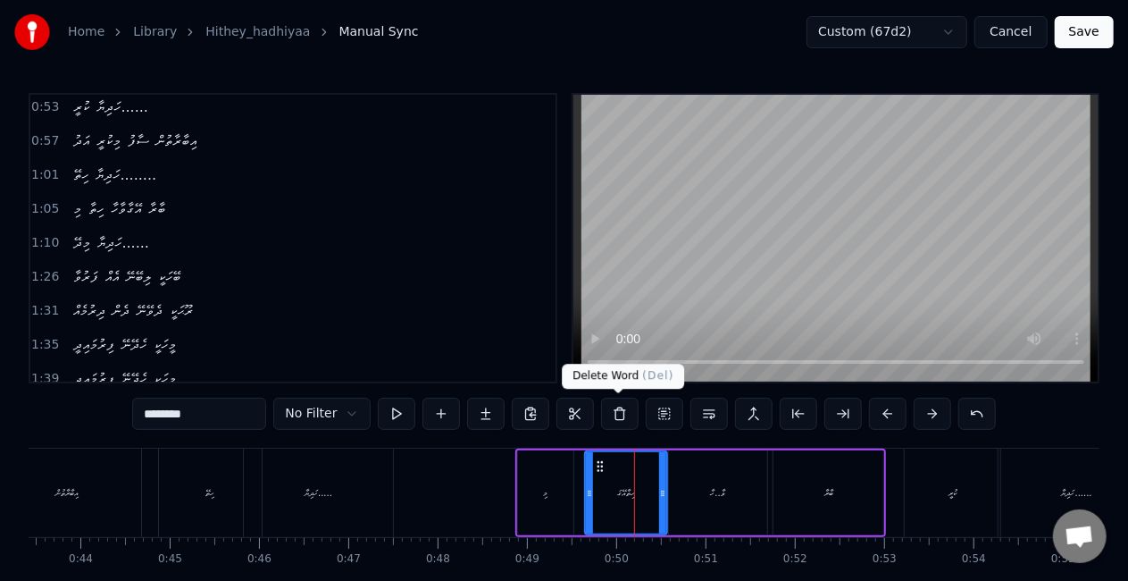
scroll to position [0, 0]
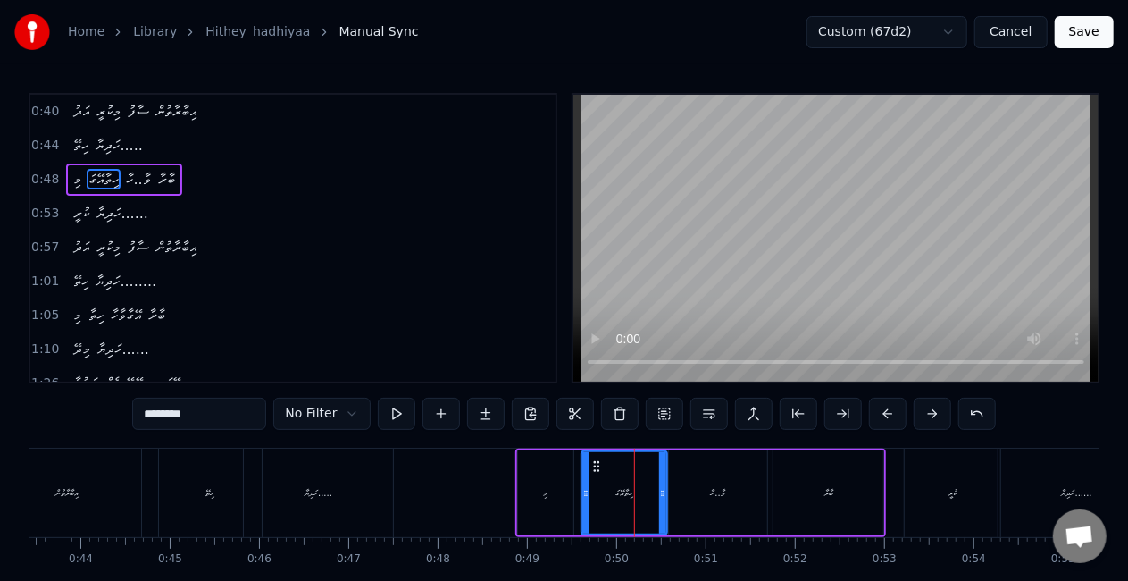
drag, startPoint x: 587, startPoint y: 502, endPoint x: 585, endPoint y: 493, distance: 9.1
click at [585, 493] on div at bounding box center [585, 492] width 7 height 81
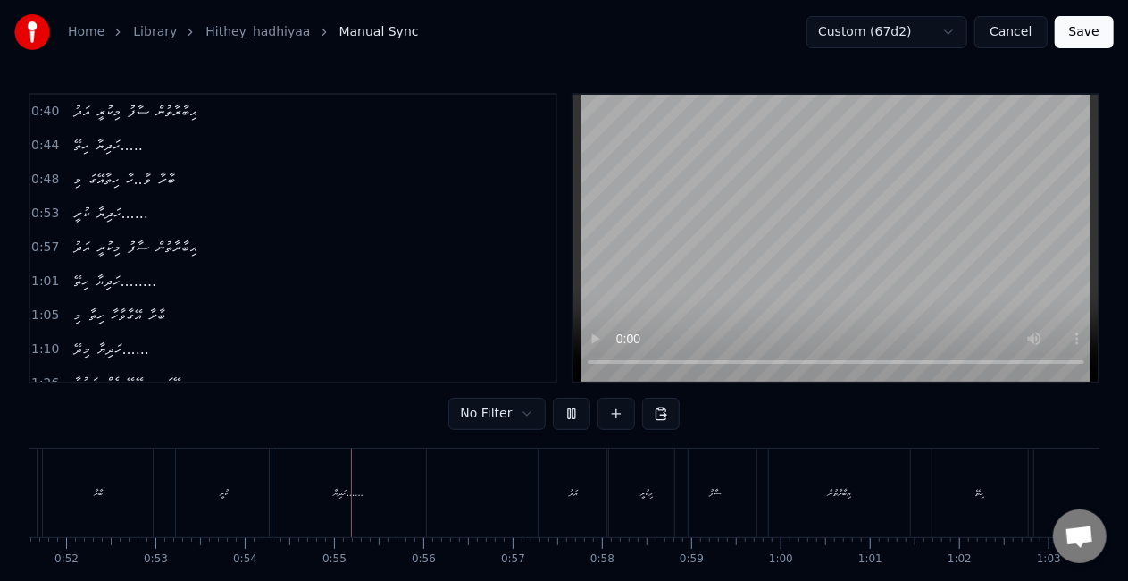
scroll to position [0, 4788]
click at [455, 506] on div "މިކުރީ" at bounding box center [466, 492] width 80 height 88
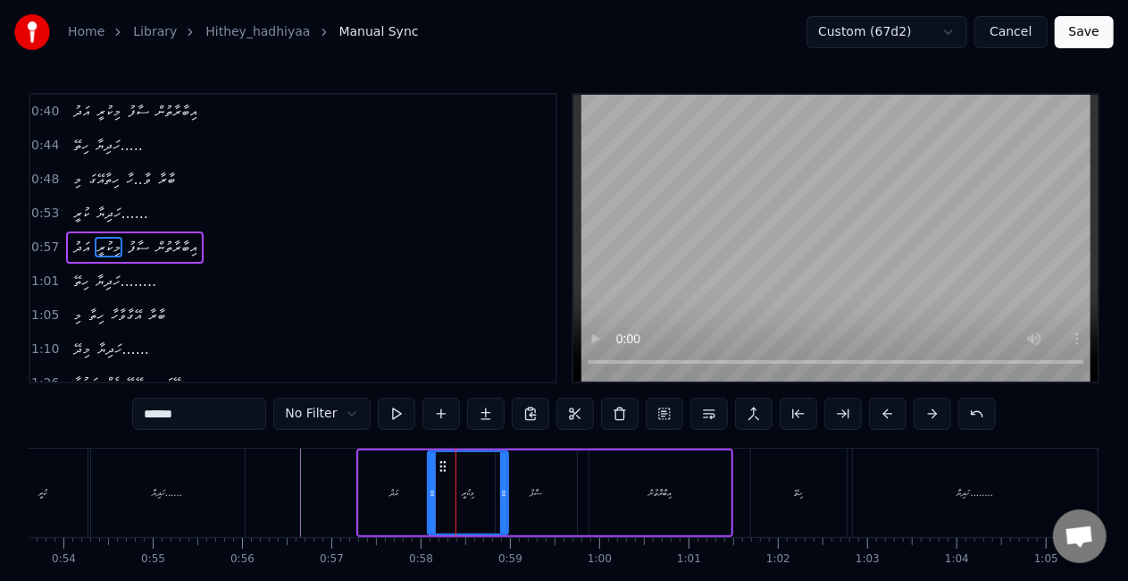
scroll to position [6, 0]
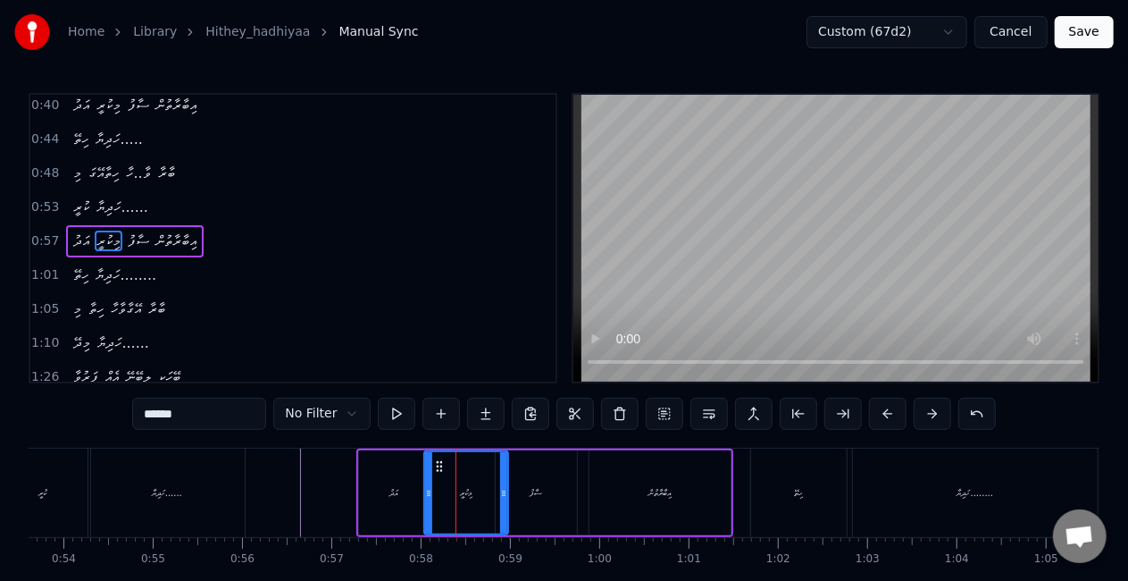
click at [425, 492] on icon at bounding box center [428, 493] width 7 height 14
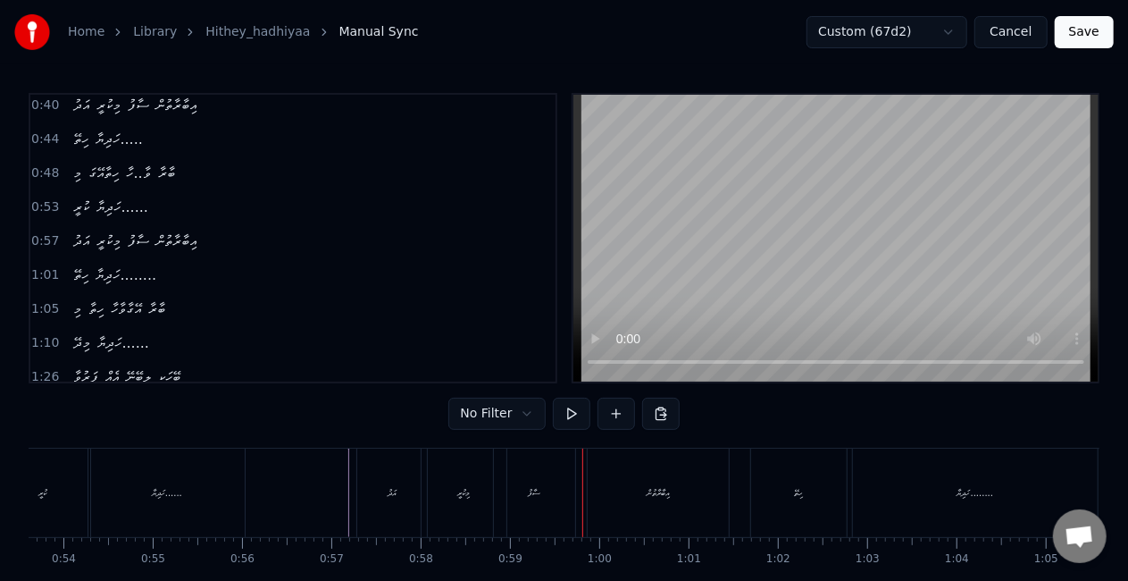
click at [540, 491] on div "ސާފު" at bounding box center [534, 492] width 13 height 13
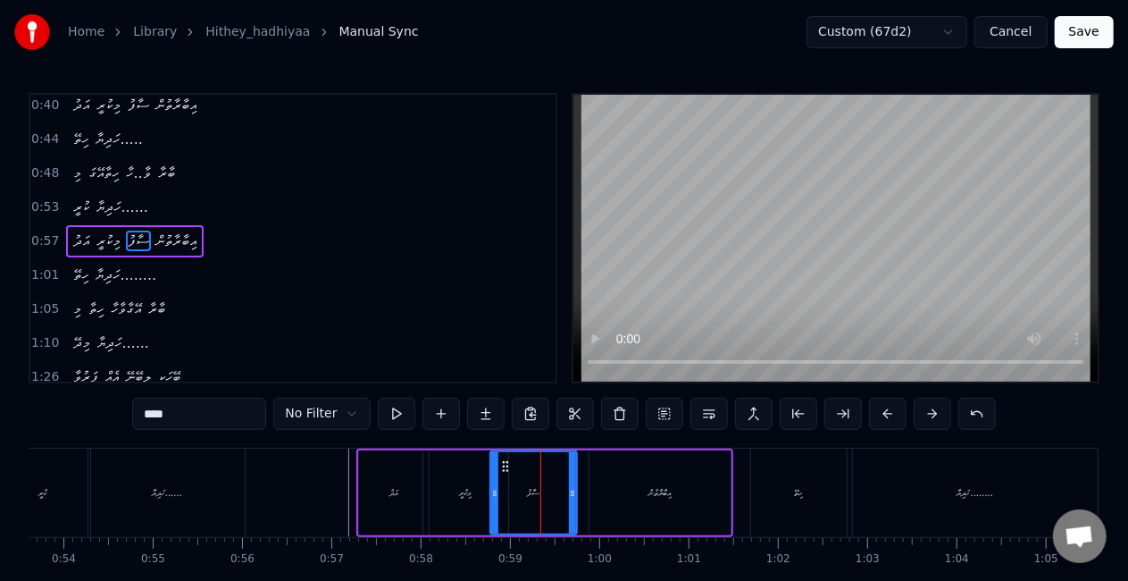
click at [495, 486] on icon at bounding box center [494, 493] width 7 height 14
click at [464, 483] on div "މިކުރީ" at bounding box center [465, 492] width 85 height 85
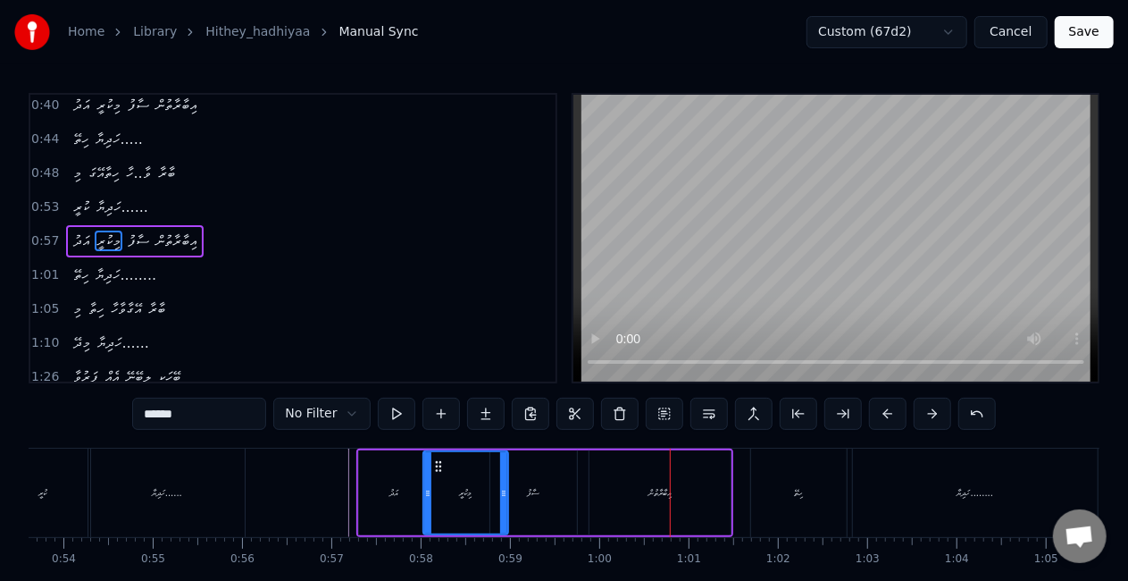
click at [572, 481] on div "ސާފު" at bounding box center [533, 492] width 87 height 85
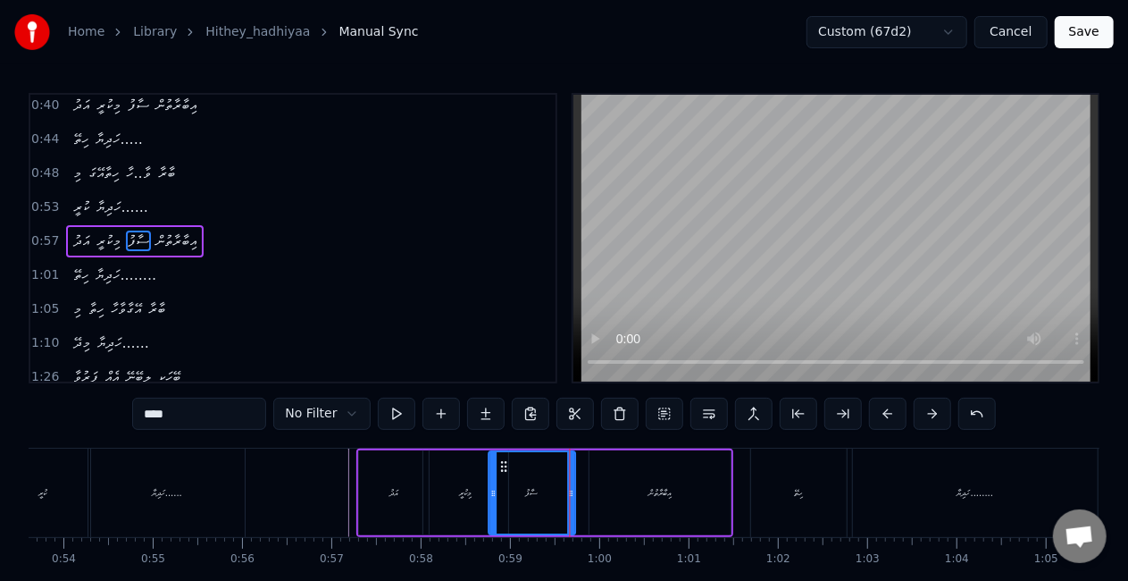
click at [506, 466] on icon at bounding box center [504, 466] width 14 height 14
click at [470, 484] on div "މިކުރީ" at bounding box center [465, 492] width 85 height 85
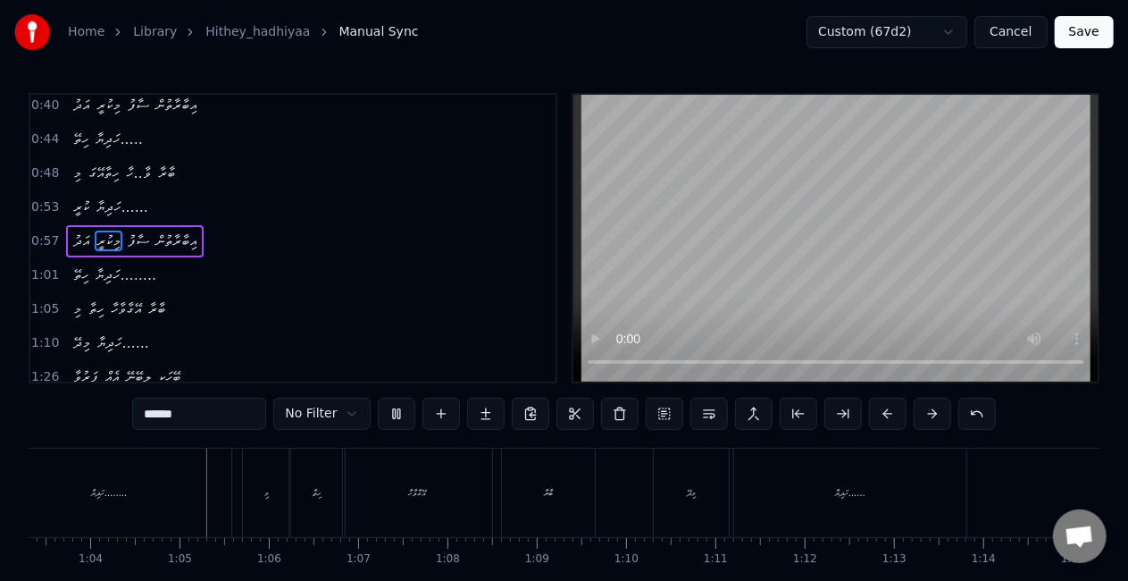
scroll to position [0, 5680]
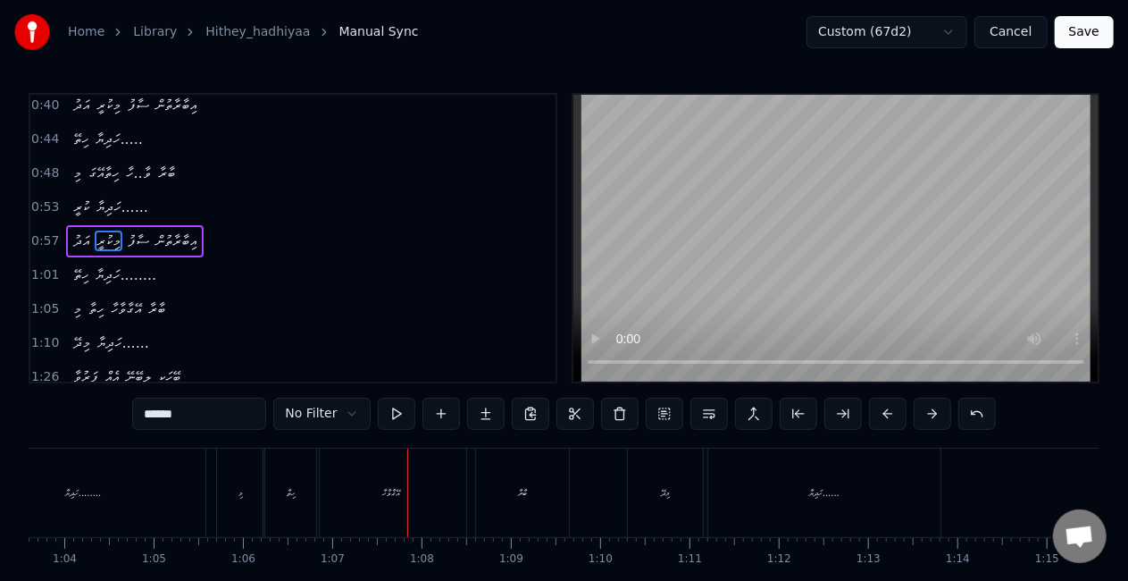
click at [309, 502] on div "ހިތާ" at bounding box center [290, 492] width 55 height 88
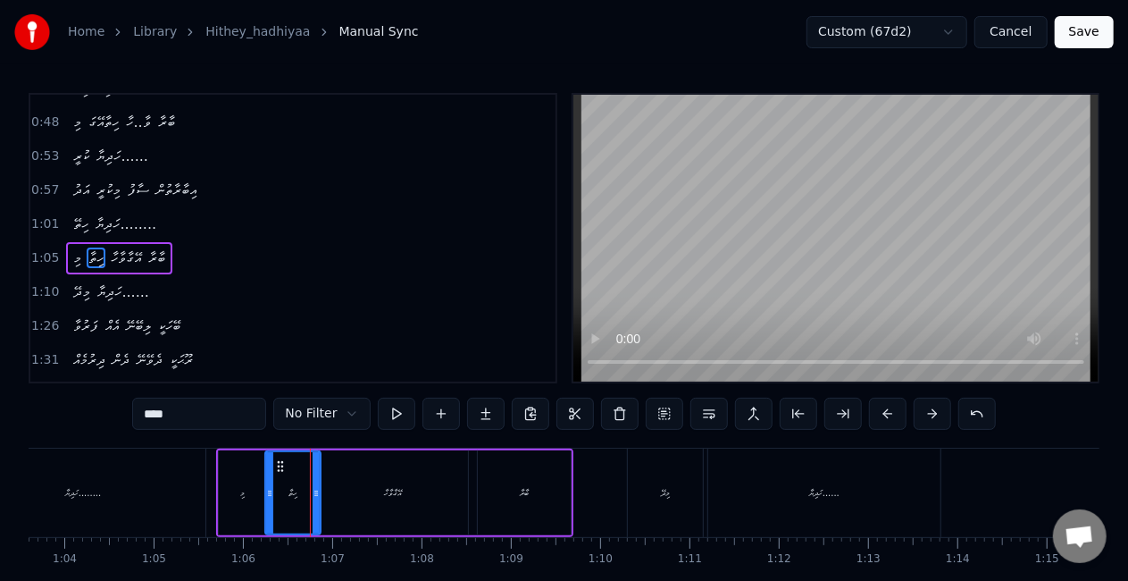
scroll to position [73, 0]
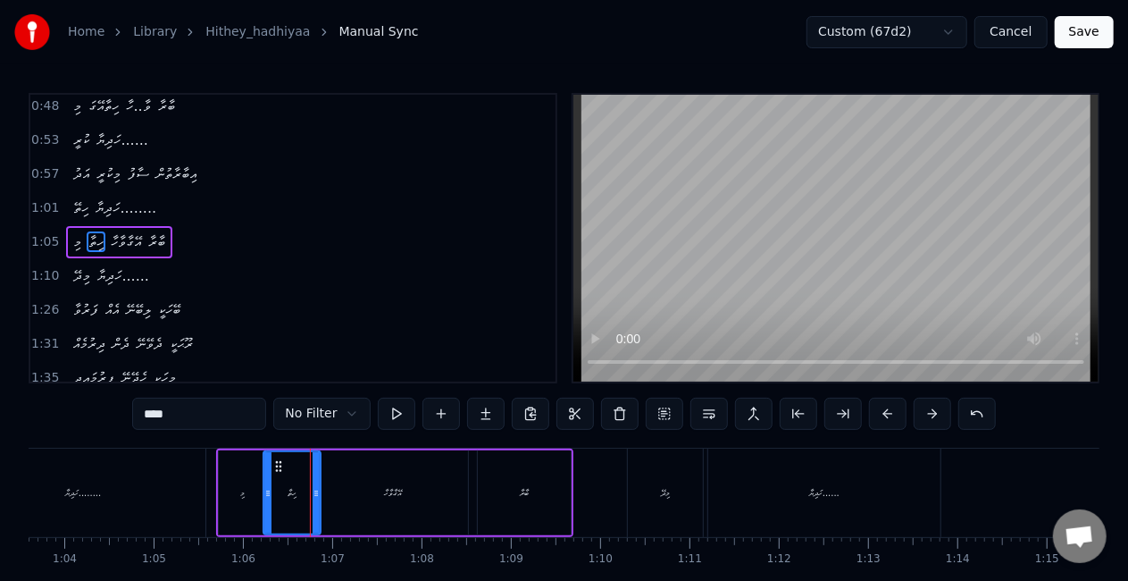
click at [268, 488] on icon at bounding box center [267, 493] width 7 height 14
click at [233, 493] on div "މި" at bounding box center [242, 492] width 47 height 85
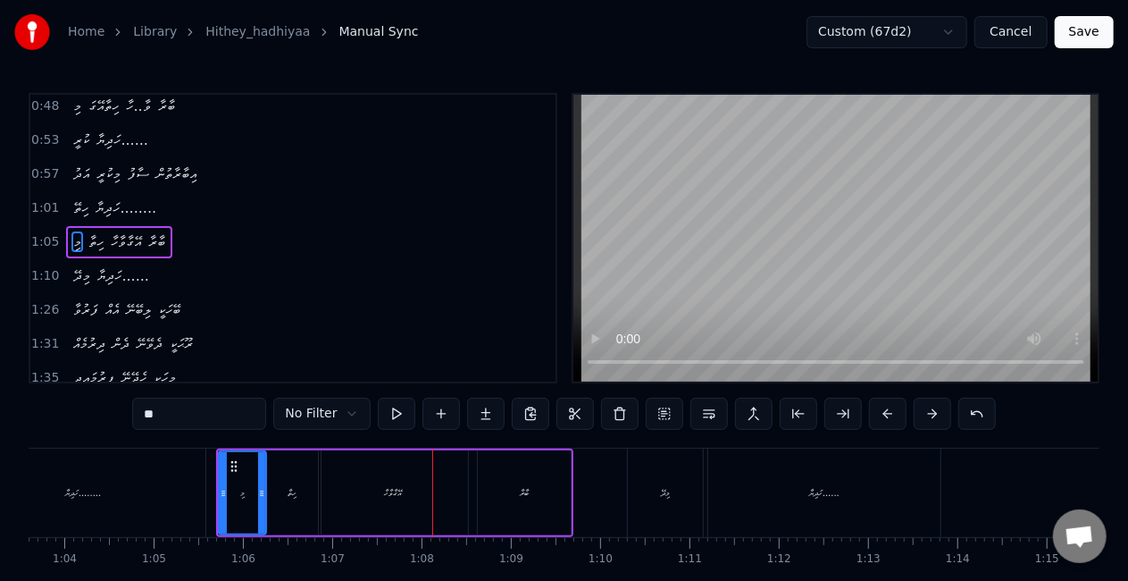
click at [305, 481] on div "ހިތާ" at bounding box center [291, 492] width 57 height 85
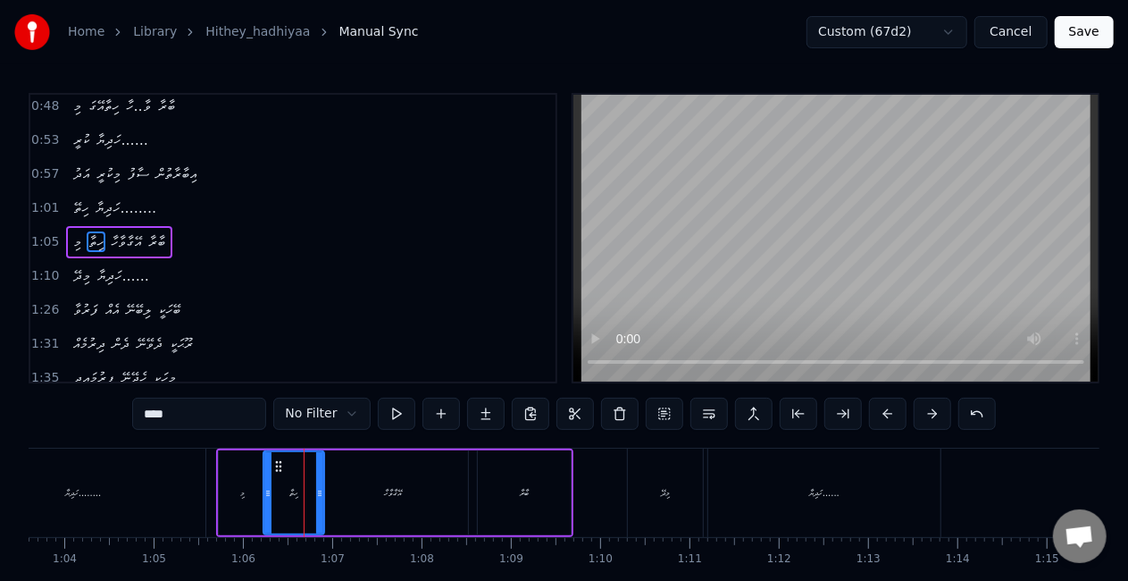
click at [316, 485] on div at bounding box center [319, 492] width 7 height 81
click at [276, 486] on div "ހިތާ" at bounding box center [293, 492] width 59 height 81
click at [377, 502] on div "އޭގާވާހާ" at bounding box center [393, 492] width 149 height 85
type input "********"
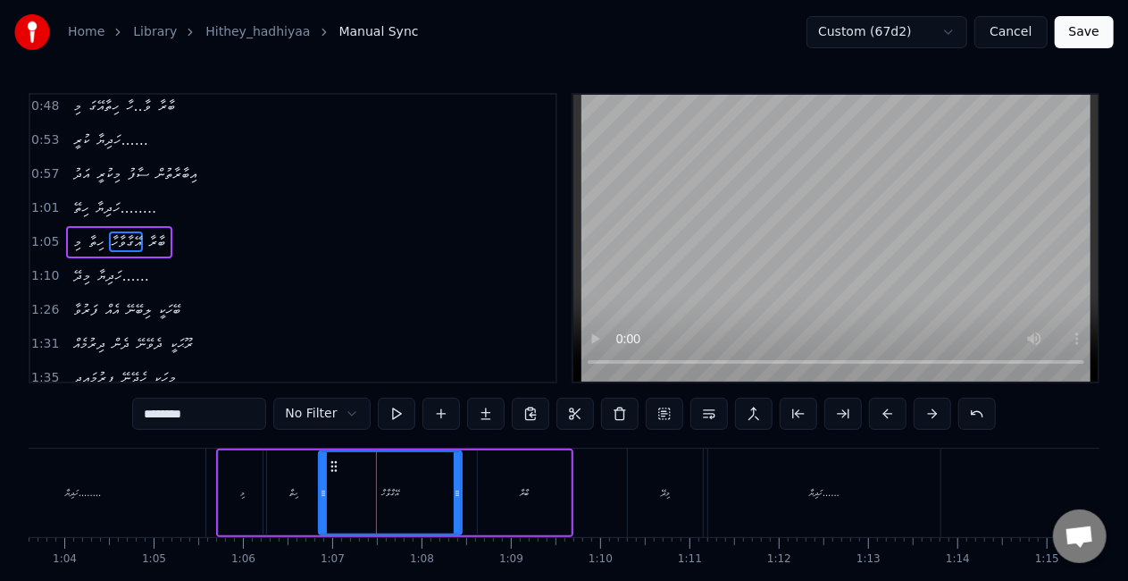
drag, startPoint x: 463, startPoint y: 493, endPoint x: 457, endPoint y: 482, distance: 12.0
click at [455, 484] on div at bounding box center [457, 492] width 7 height 81
click at [338, 486] on div "އޭގާވާހާ" at bounding box center [390, 492] width 140 height 81
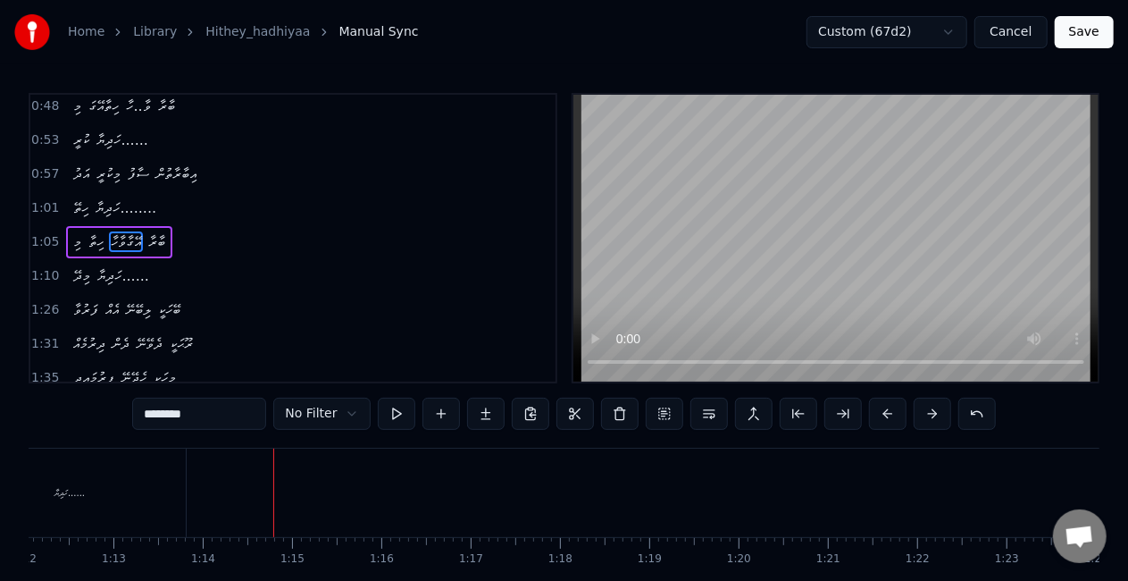
scroll to position [0, 6583]
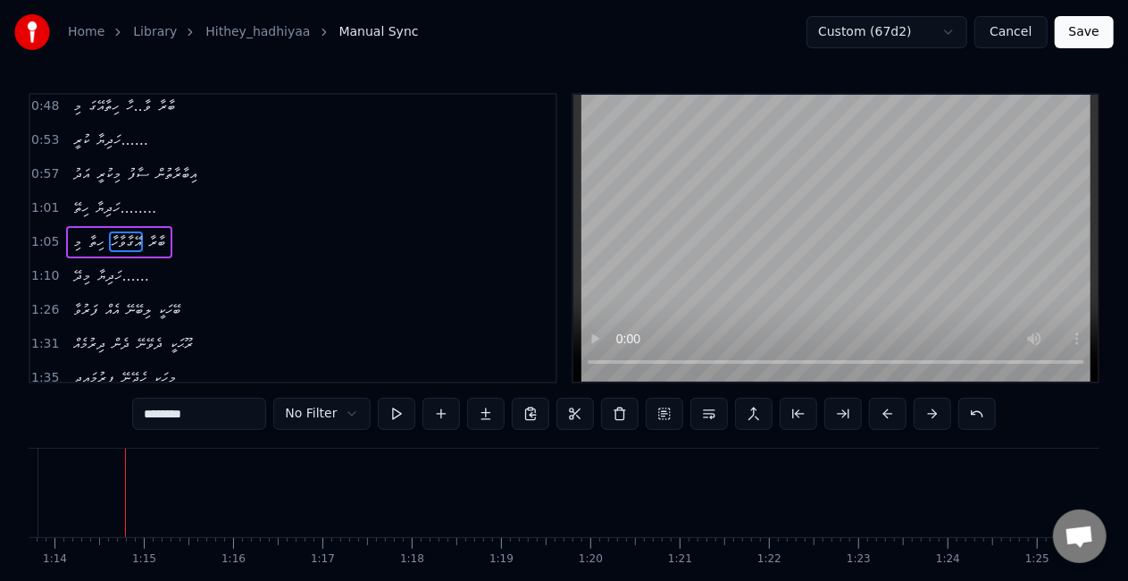
click at [1082, 25] on button "Save" at bounding box center [1084, 32] width 59 height 32
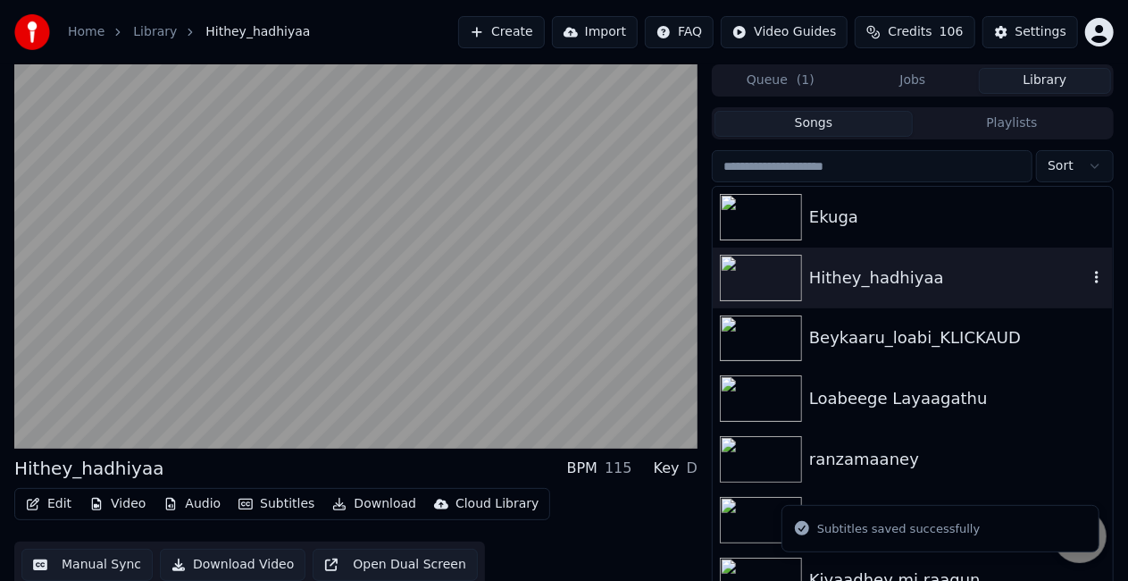
click at [872, 280] on div "Hithey_hadhiyaa" at bounding box center [948, 277] width 279 height 25
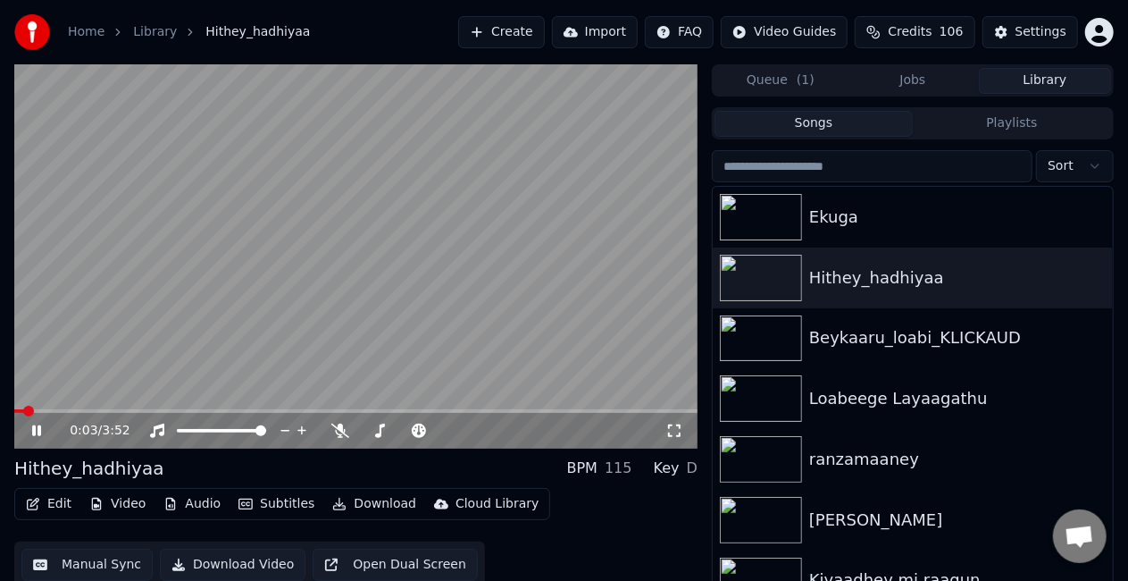
click at [30, 434] on icon at bounding box center [49, 430] width 41 height 14
click at [350, 509] on button "Download" at bounding box center [374, 503] width 98 height 25
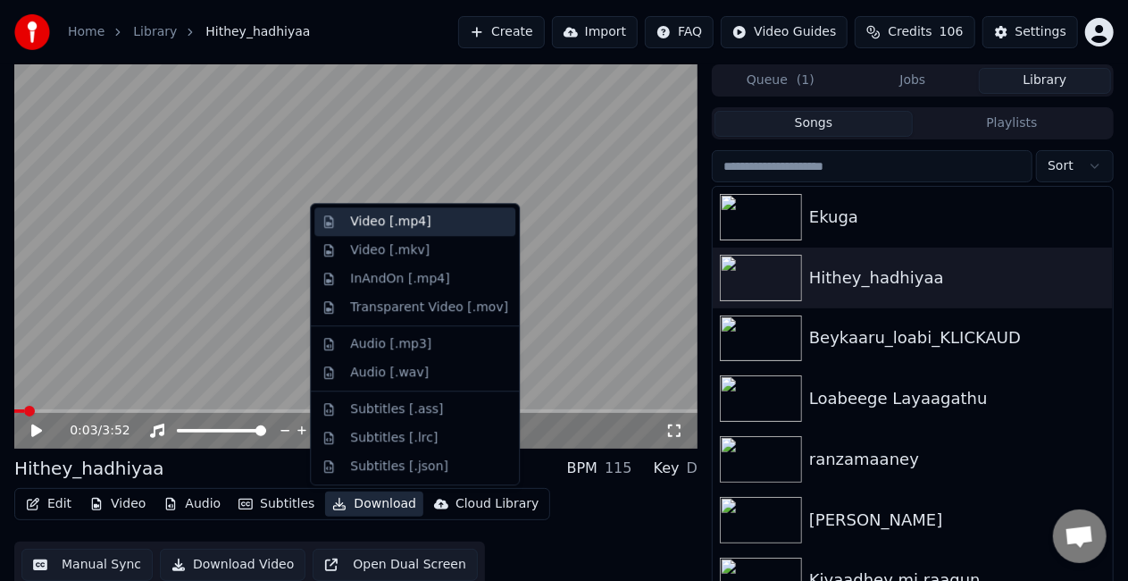
click at [397, 221] on div "Video [.mp4]" at bounding box center [390, 222] width 80 height 18
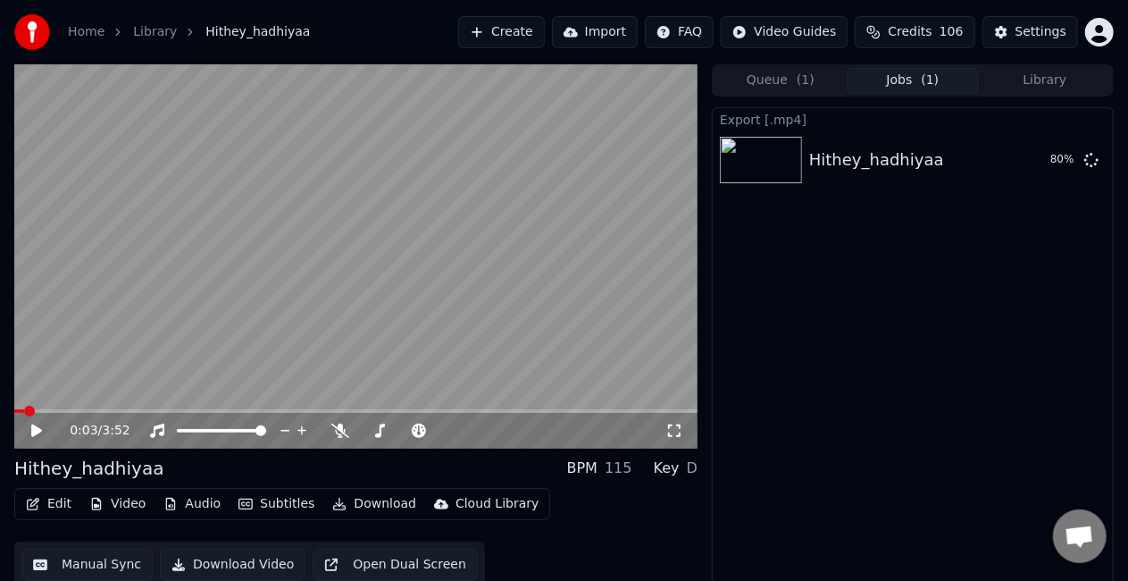
click at [31, 431] on icon at bounding box center [49, 430] width 41 height 14
click at [103, 409] on span at bounding box center [355, 411] width 683 height 4
click at [264, 411] on span at bounding box center [355, 411] width 683 height 4
click at [352, 263] on video at bounding box center [355, 256] width 683 height 384
